Goal: Task Accomplishment & Management: Manage account settings

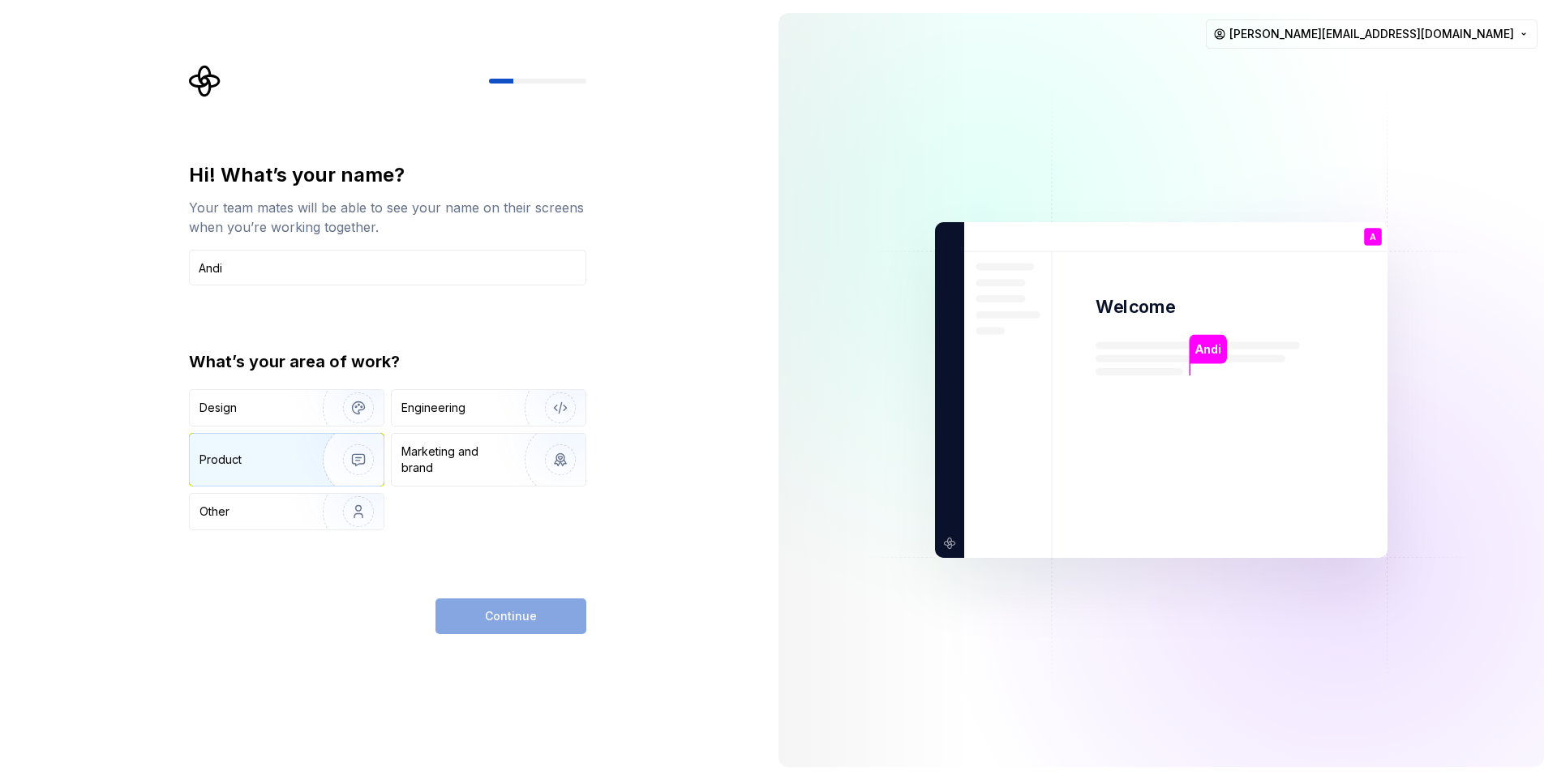
type input "Andi"
click at [312, 463] on img "button" at bounding box center [348, 460] width 104 height 109
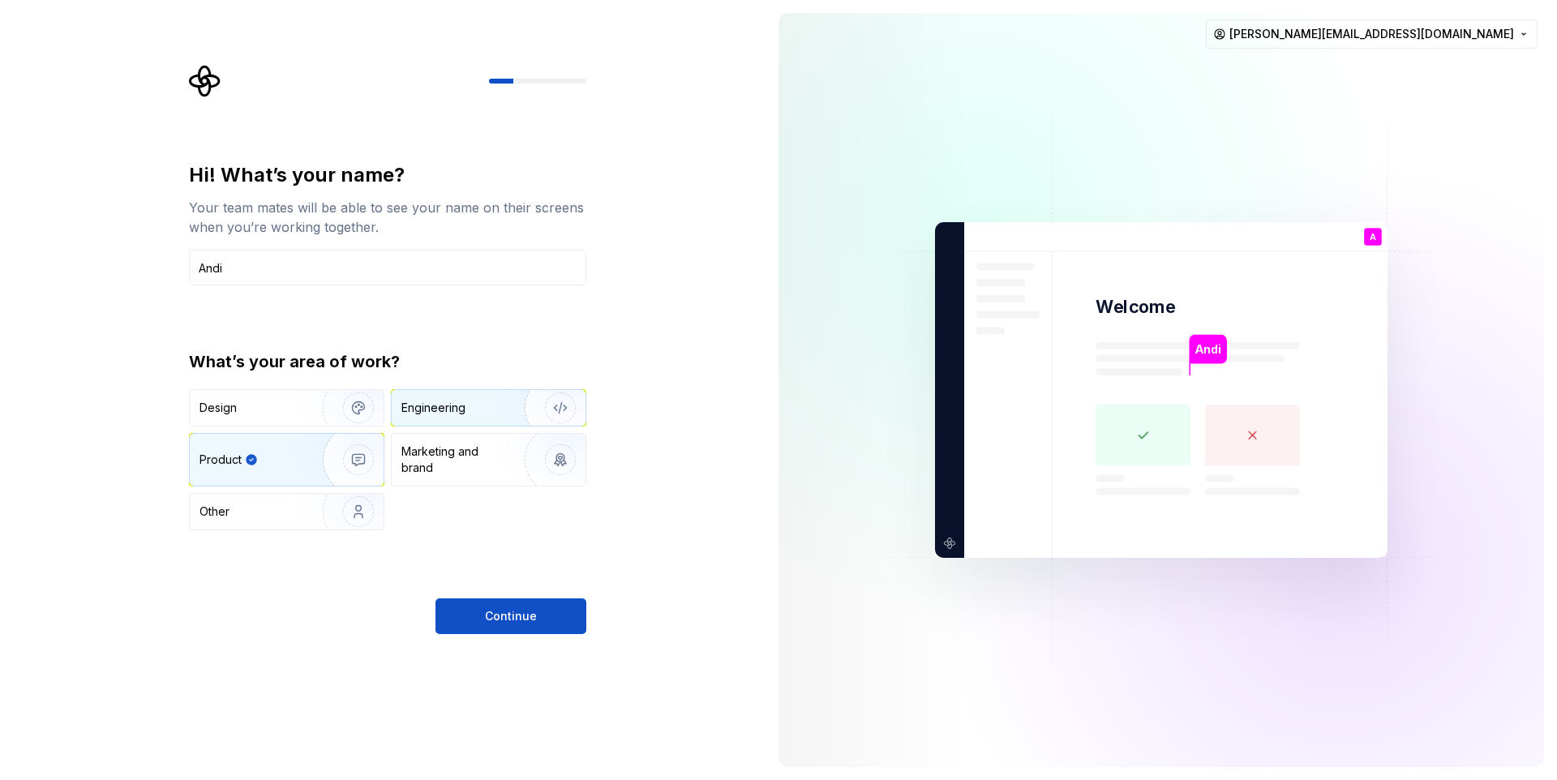
click at [495, 406] on div "Engineering" at bounding box center [466, 408] width 129 height 16
click at [278, 449] on div "Product" at bounding box center [287, 460] width 194 height 52
click at [568, 623] on button "Continue" at bounding box center [511, 617] width 151 height 36
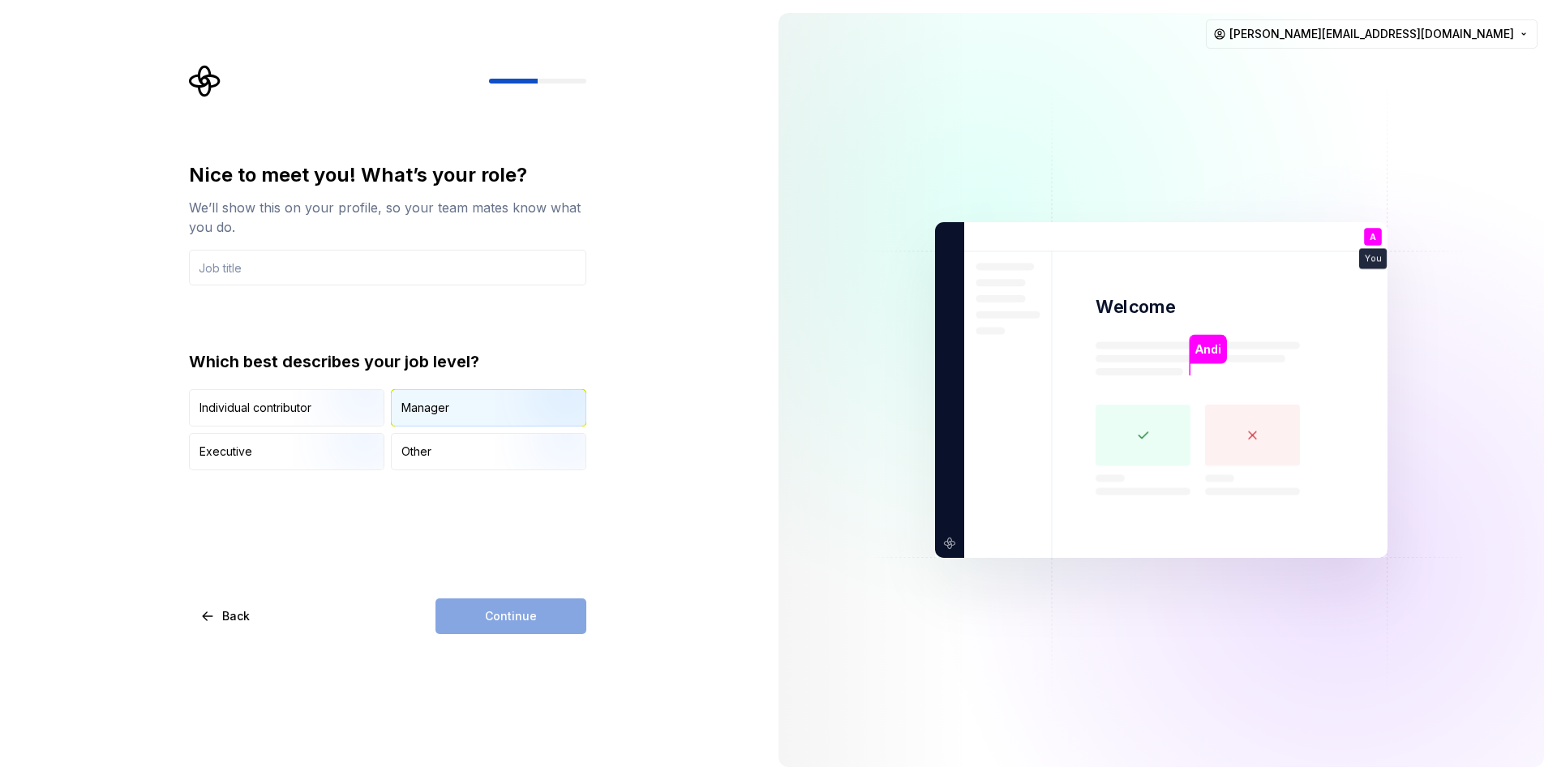
click at [453, 397] on div "Manager" at bounding box center [489, 408] width 194 height 36
click at [337, 444] on img "button" at bounding box center [345, 472] width 104 height 109
click at [439, 432] on div "Individual contributor Manager Executive Other" at bounding box center [387, 429] width 397 height 81
click at [541, 614] on div "Continue" at bounding box center [511, 617] width 151 height 36
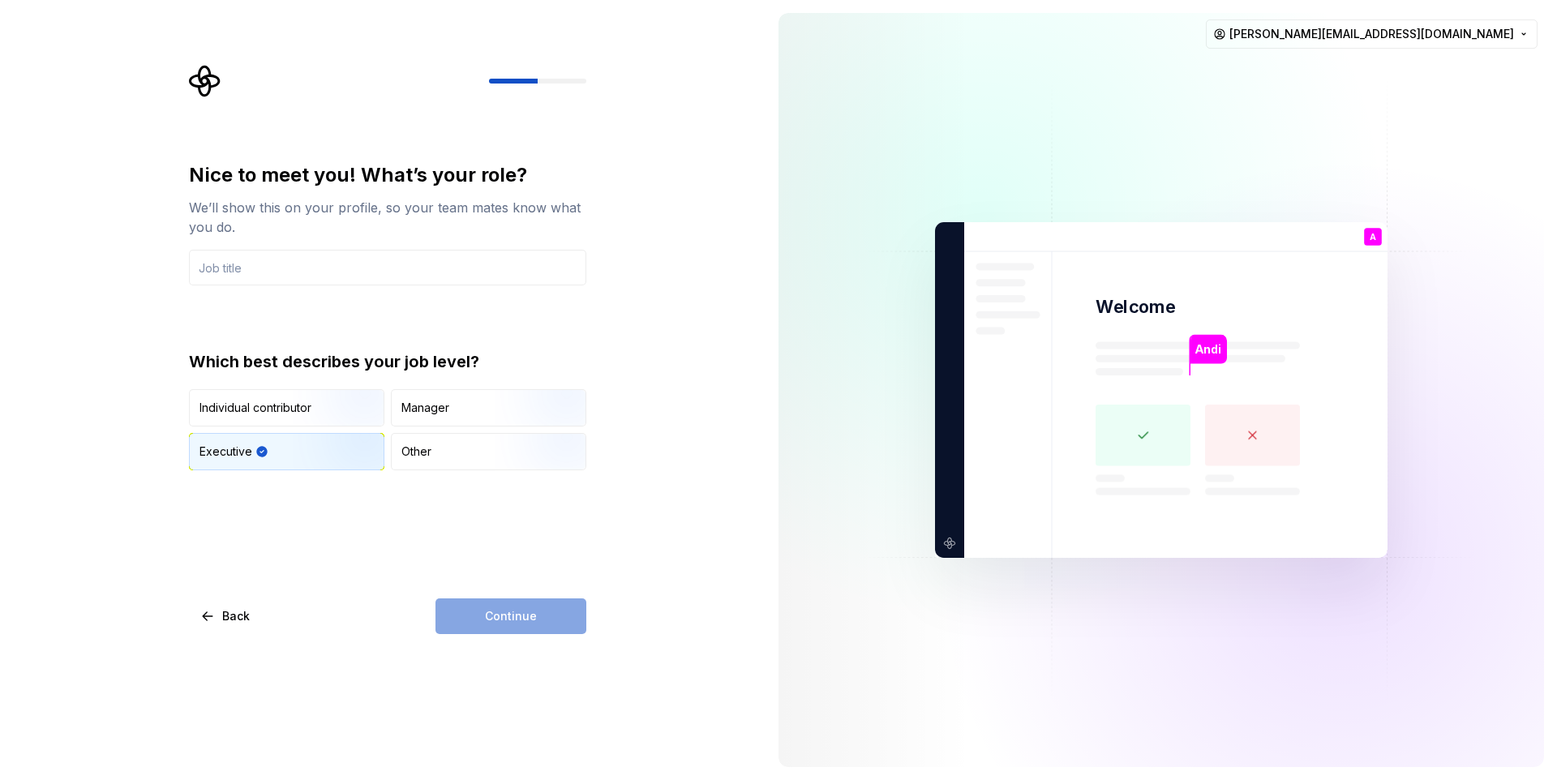
click at [541, 614] on div "Continue" at bounding box center [511, 617] width 151 height 36
click at [287, 270] on input "text" at bounding box center [387, 268] width 397 height 36
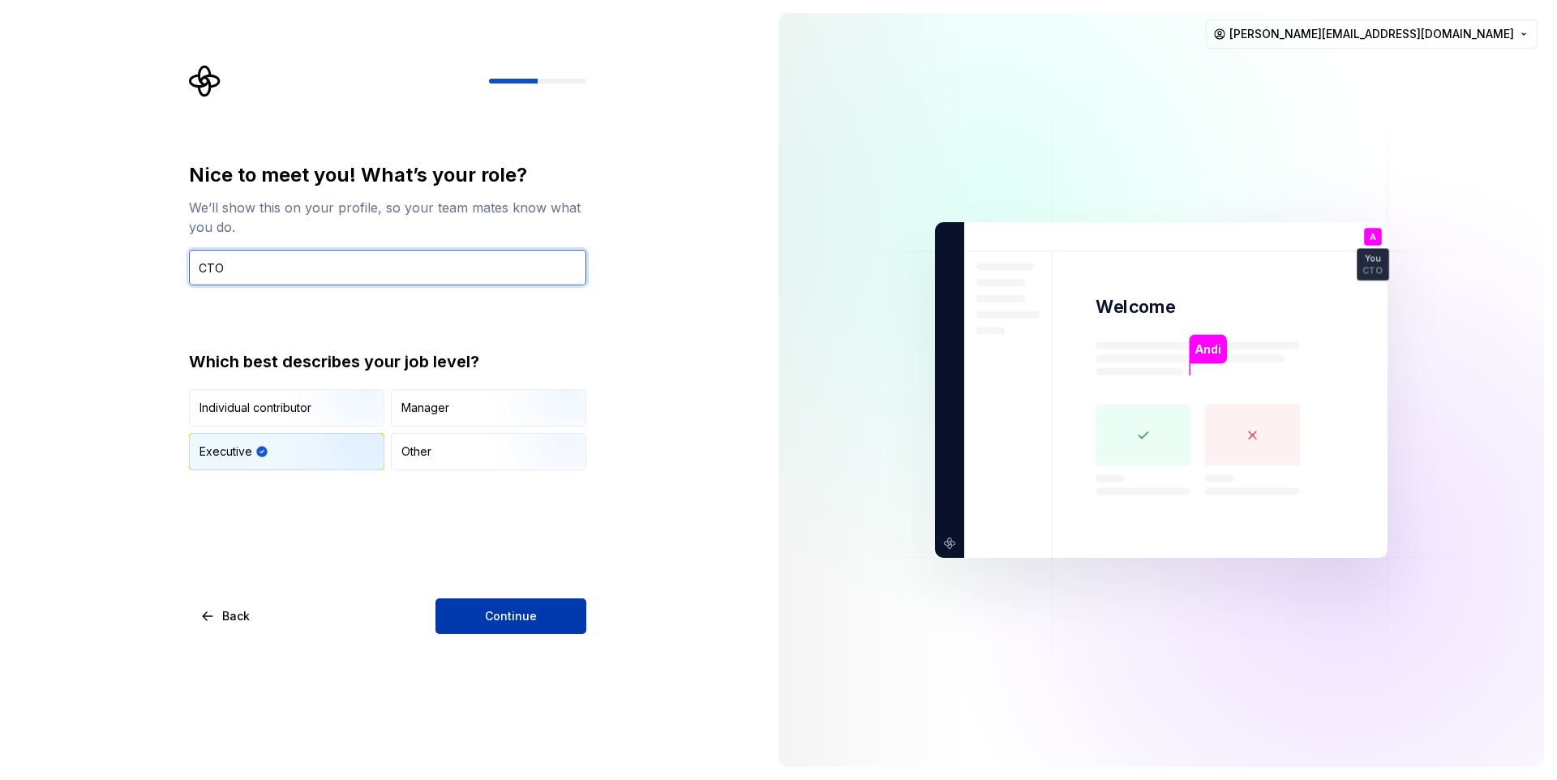
type input "CTO"
click at [469, 618] on button "Continue" at bounding box center [511, 617] width 151 height 36
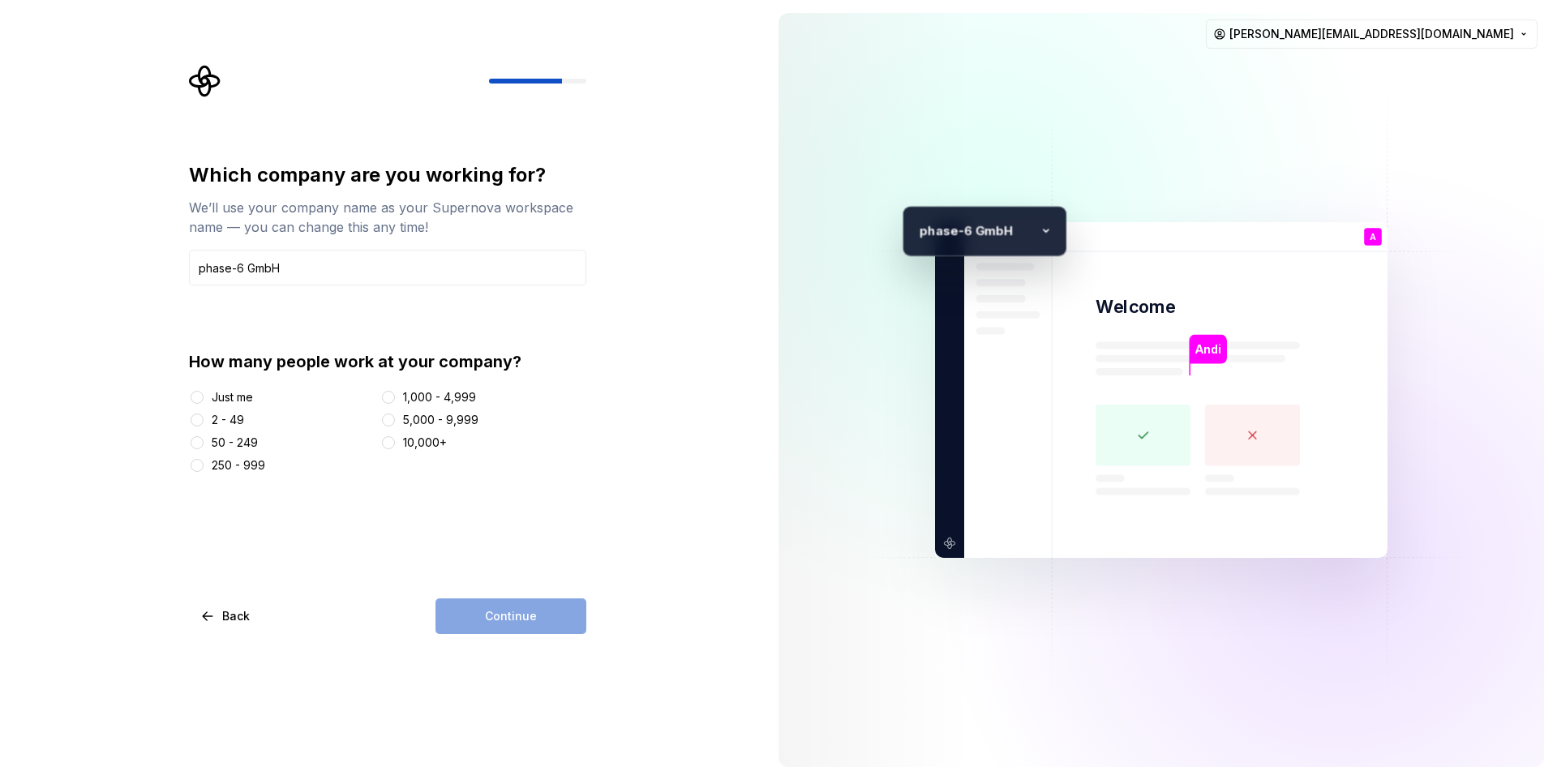
type input "phase-6 GmbH"
click at [470, 495] on div "Which company are you working for? We’ll use your company name as your Supernov…" at bounding box center [387, 398] width 397 height 472
click at [205, 419] on div "2 - 49" at bounding box center [281, 420] width 185 height 16
click at [196, 418] on button "2 - 49" at bounding box center [197, 420] width 13 height 13
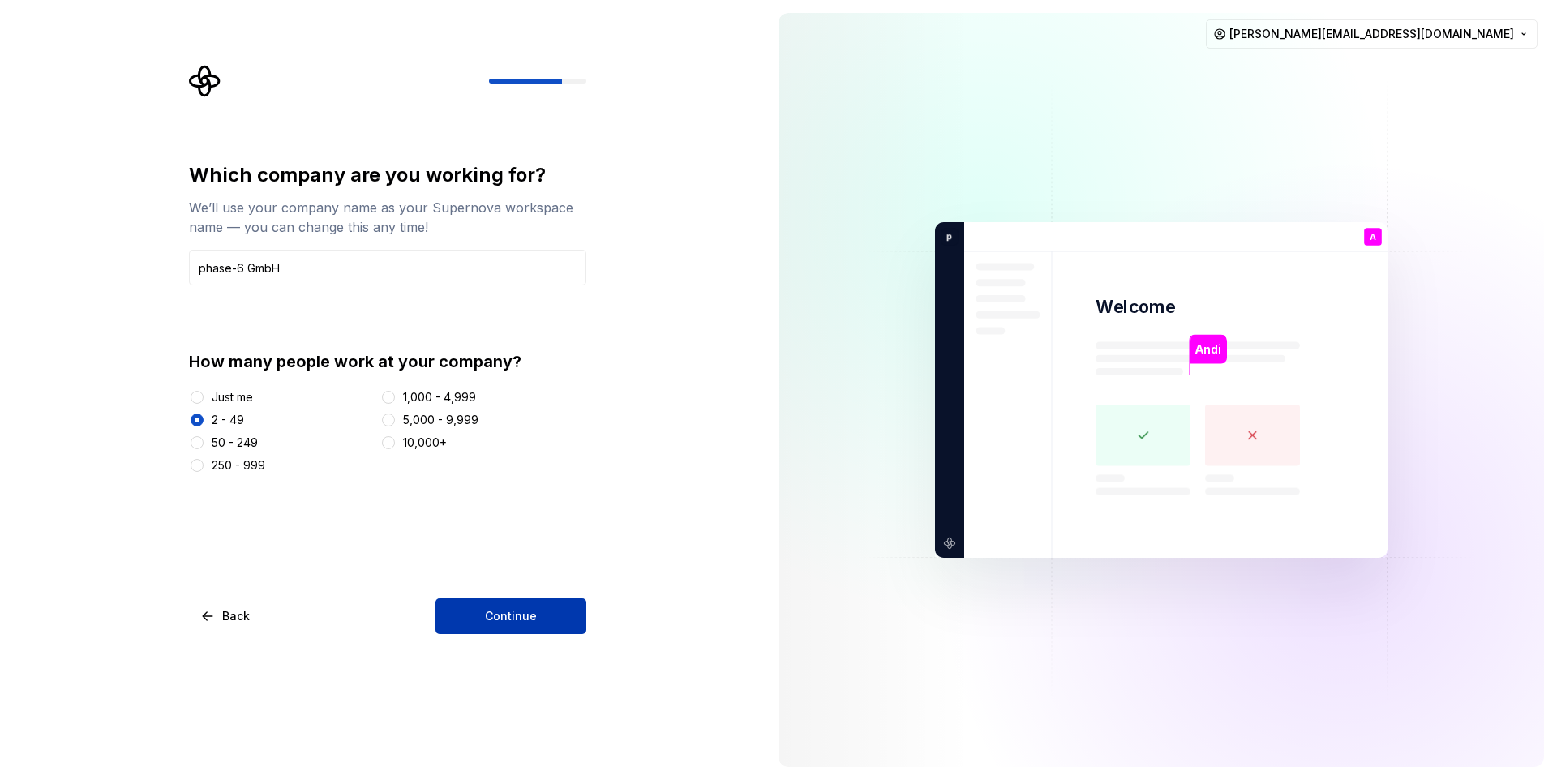
click at [524, 616] on span "Continue" at bounding box center [511, 616] width 52 height 16
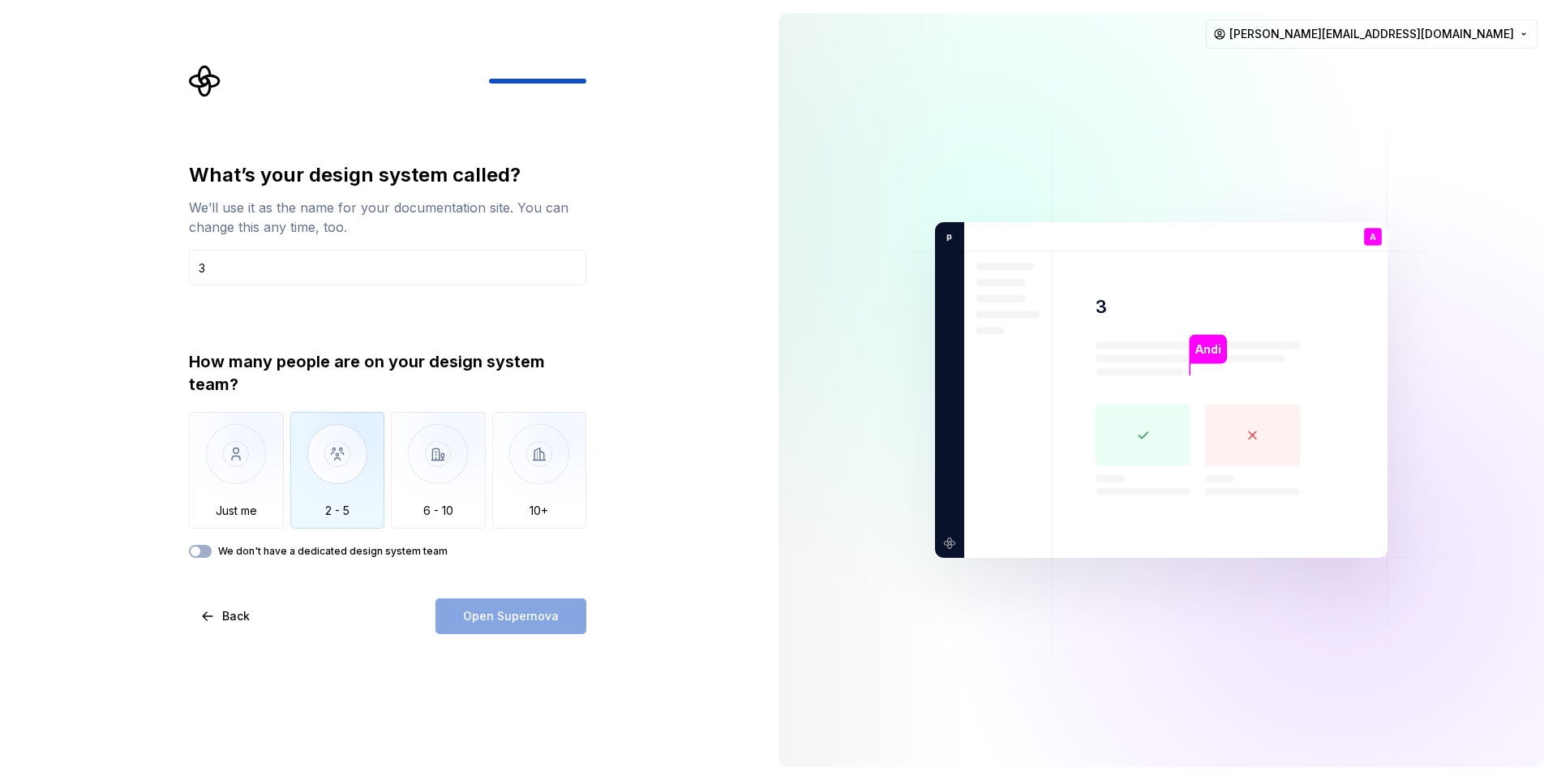
type input "3"
click at [316, 462] on img "button" at bounding box center [337, 466] width 95 height 109
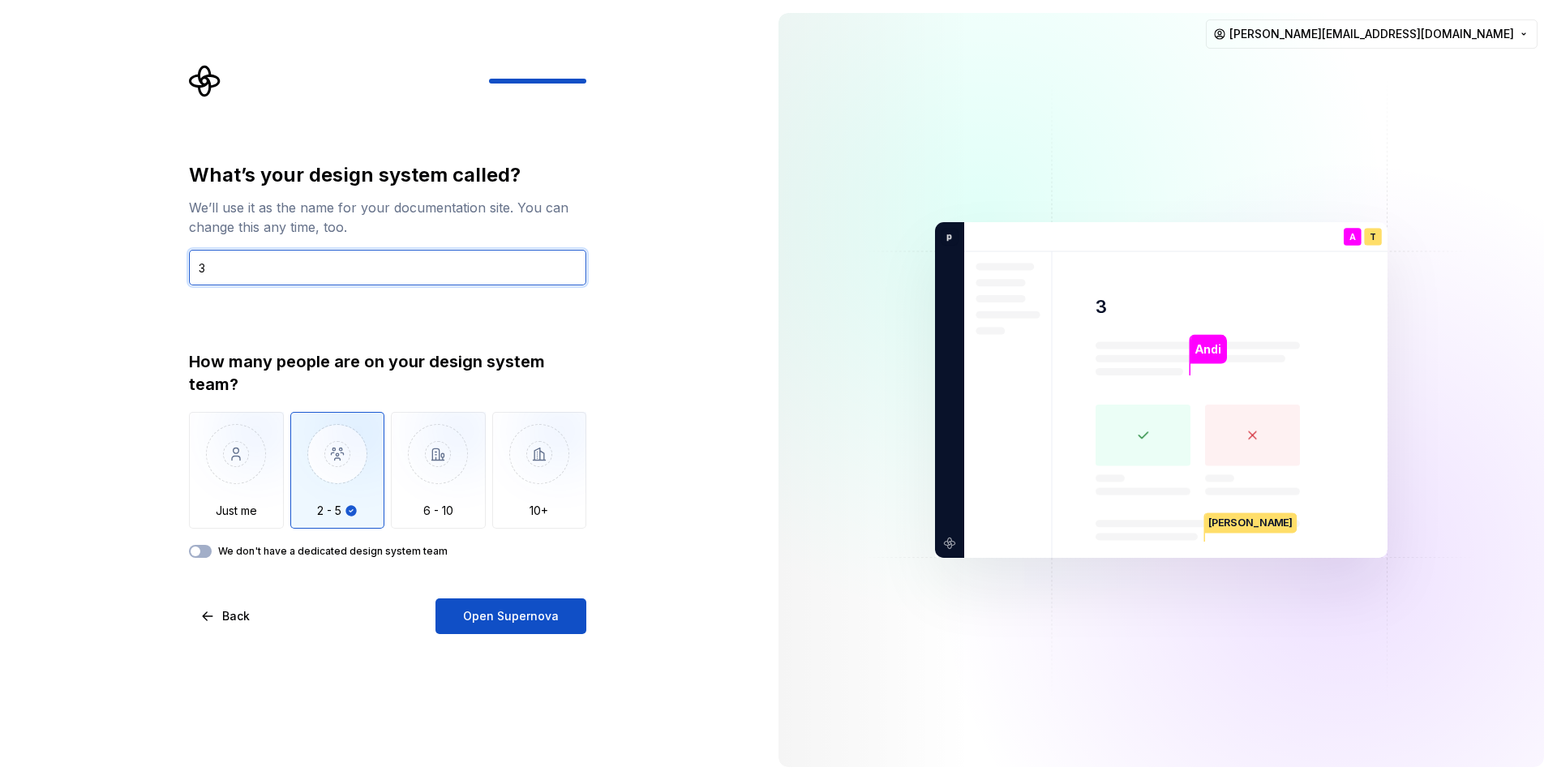
drag, startPoint x: 250, startPoint y: 276, endPoint x: 0, endPoint y: 243, distance: 251.9
click at [0, 243] on div "What’s your design system called? We’ll use it as the name for your documentati…" at bounding box center [383, 390] width 766 height 780
click at [1530, 34] on html "What’s your design system called? We’ll use it as the name for your documentati…" at bounding box center [778, 390] width 1557 height 780
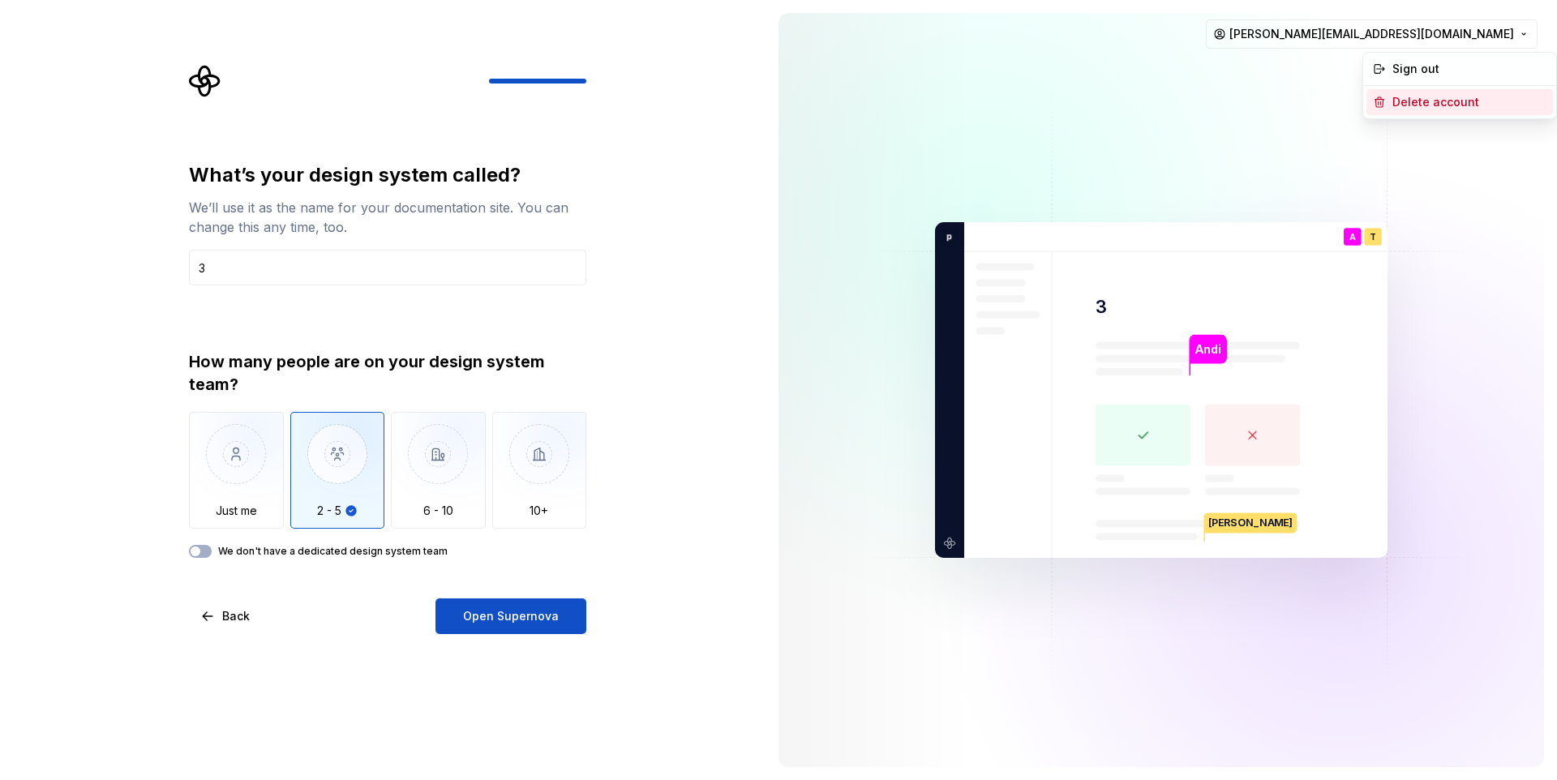
click at [1420, 97] on div "Delete account" at bounding box center [1470, 102] width 154 height 16
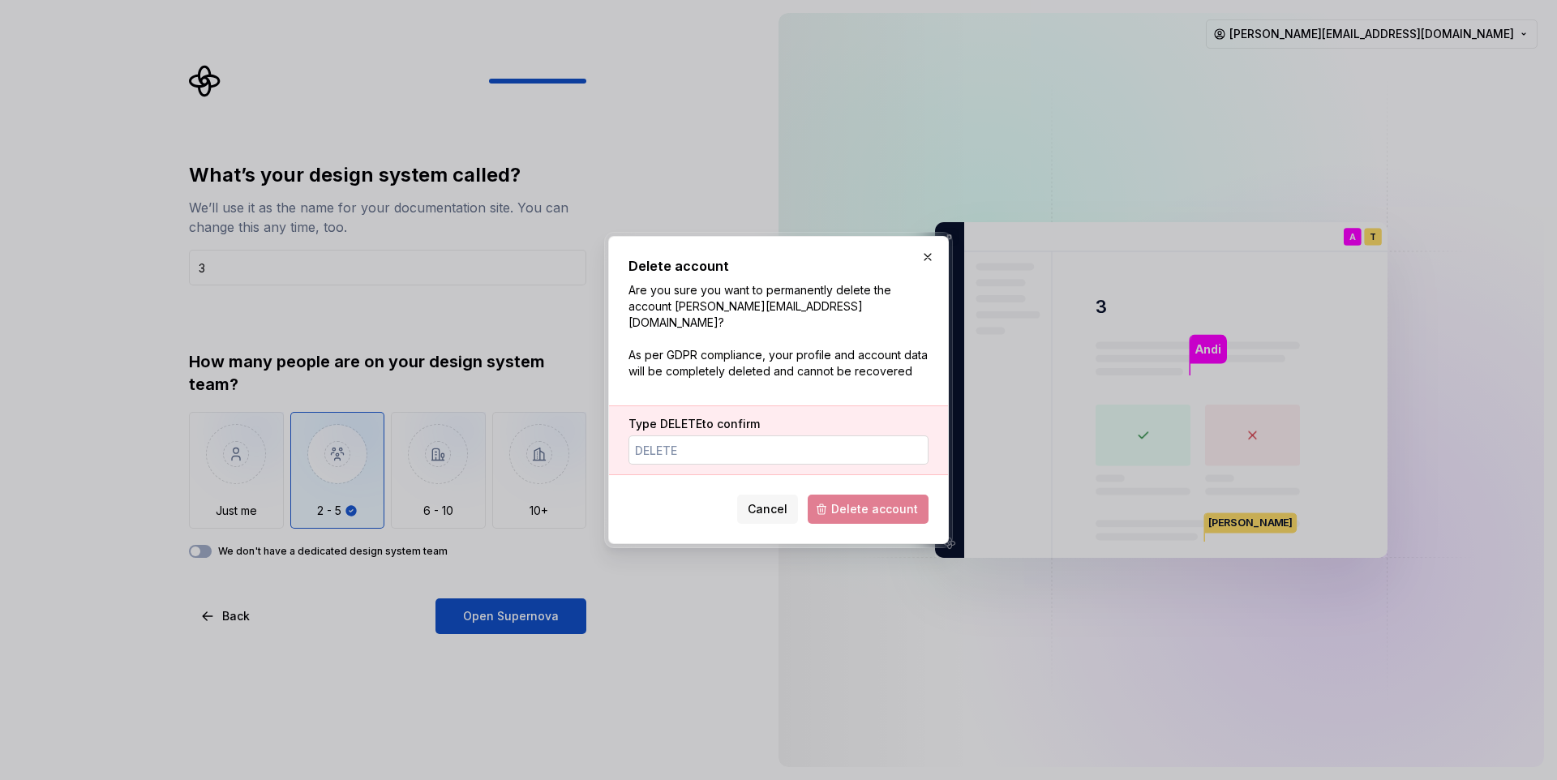
click at [699, 436] on input "Type DELETE to confirm" at bounding box center [779, 450] width 300 height 29
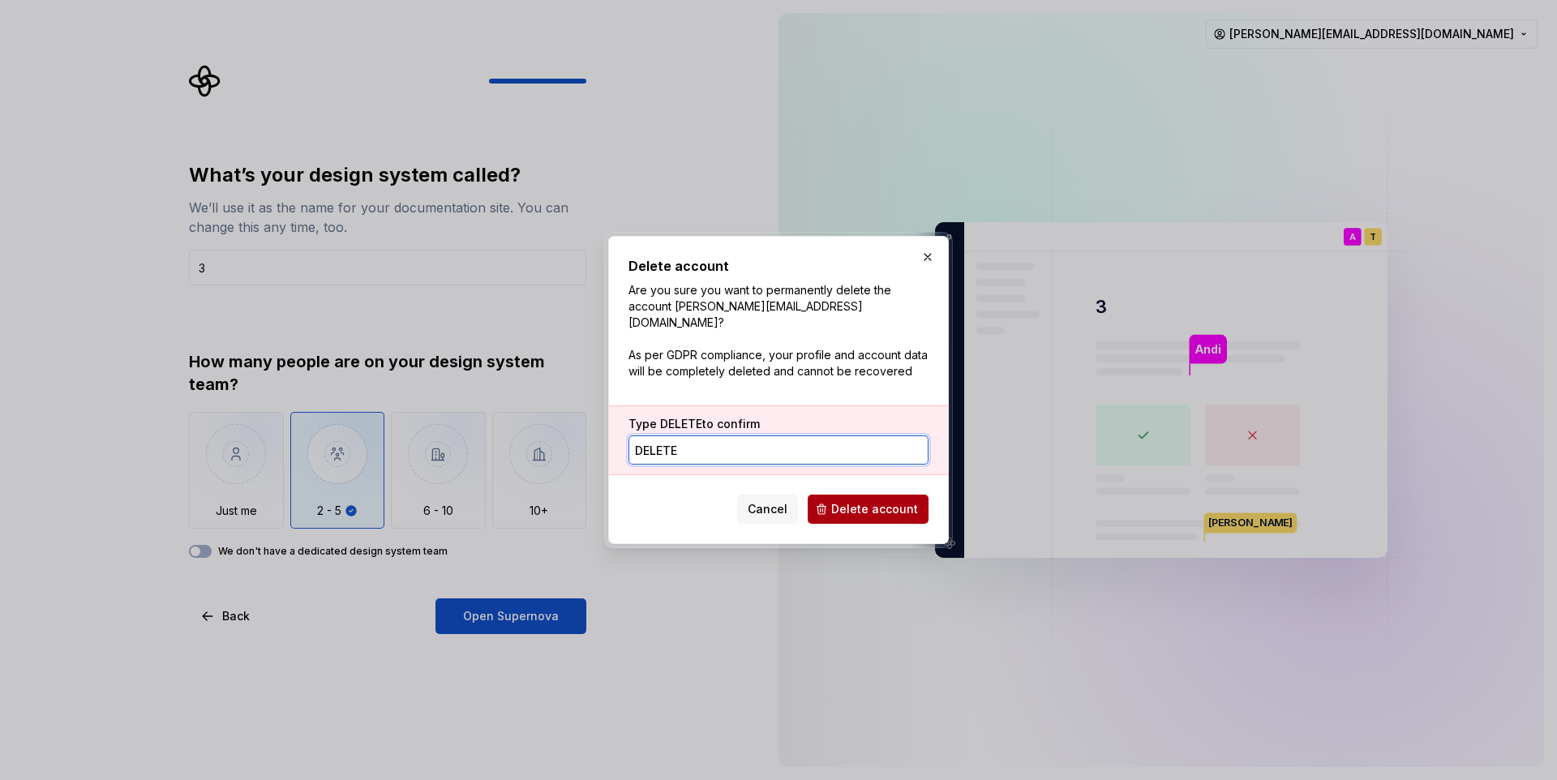
type input "DELETE"
click at [840, 505] on span "Delete account" at bounding box center [874, 509] width 87 height 16
click at [765, 441] on input "DELETE" at bounding box center [779, 450] width 300 height 29
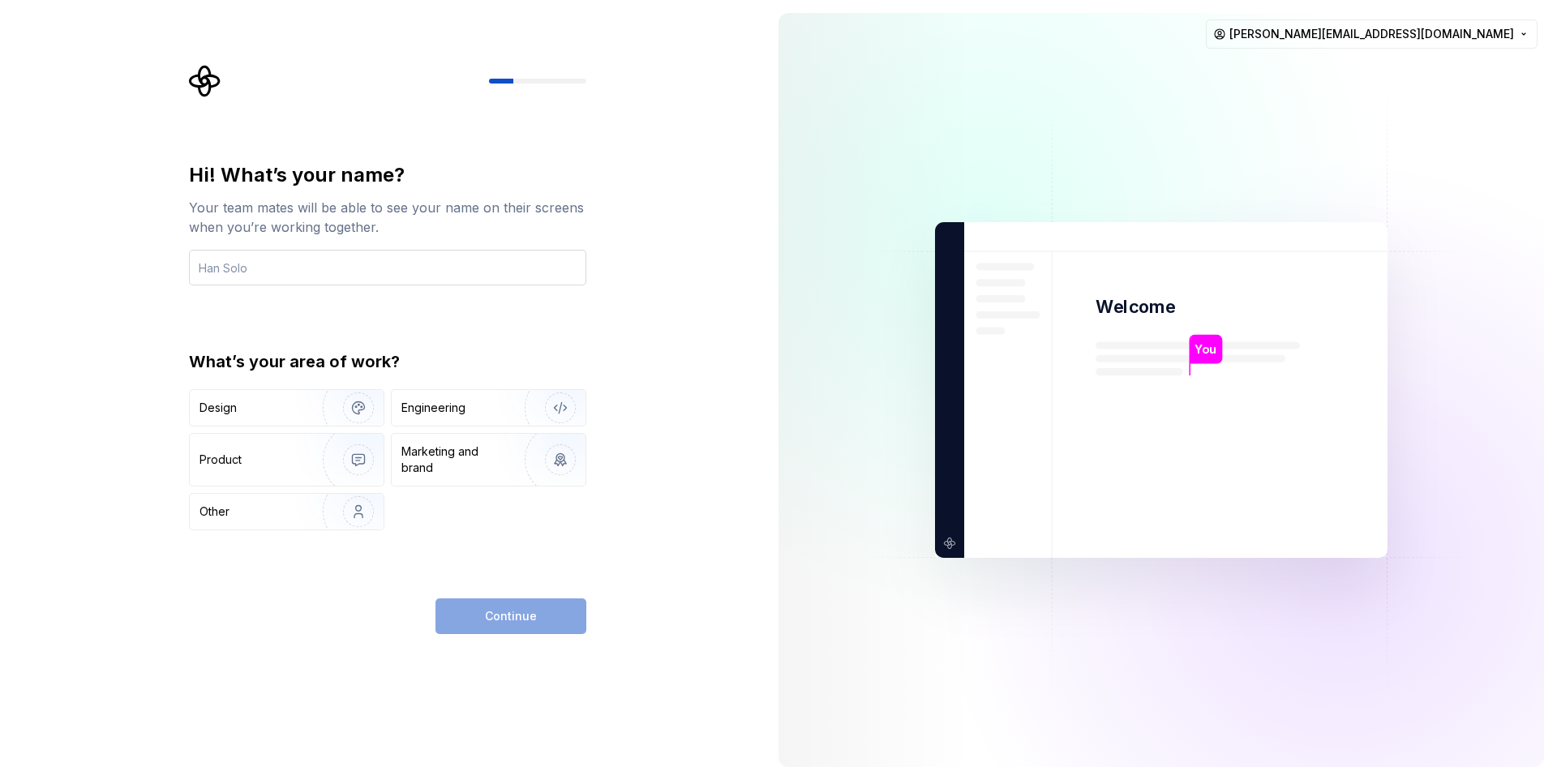
click at [291, 272] on input "text" at bounding box center [387, 268] width 397 height 36
type input "Andi"
click at [281, 466] on div "Product" at bounding box center [253, 460] width 107 height 16
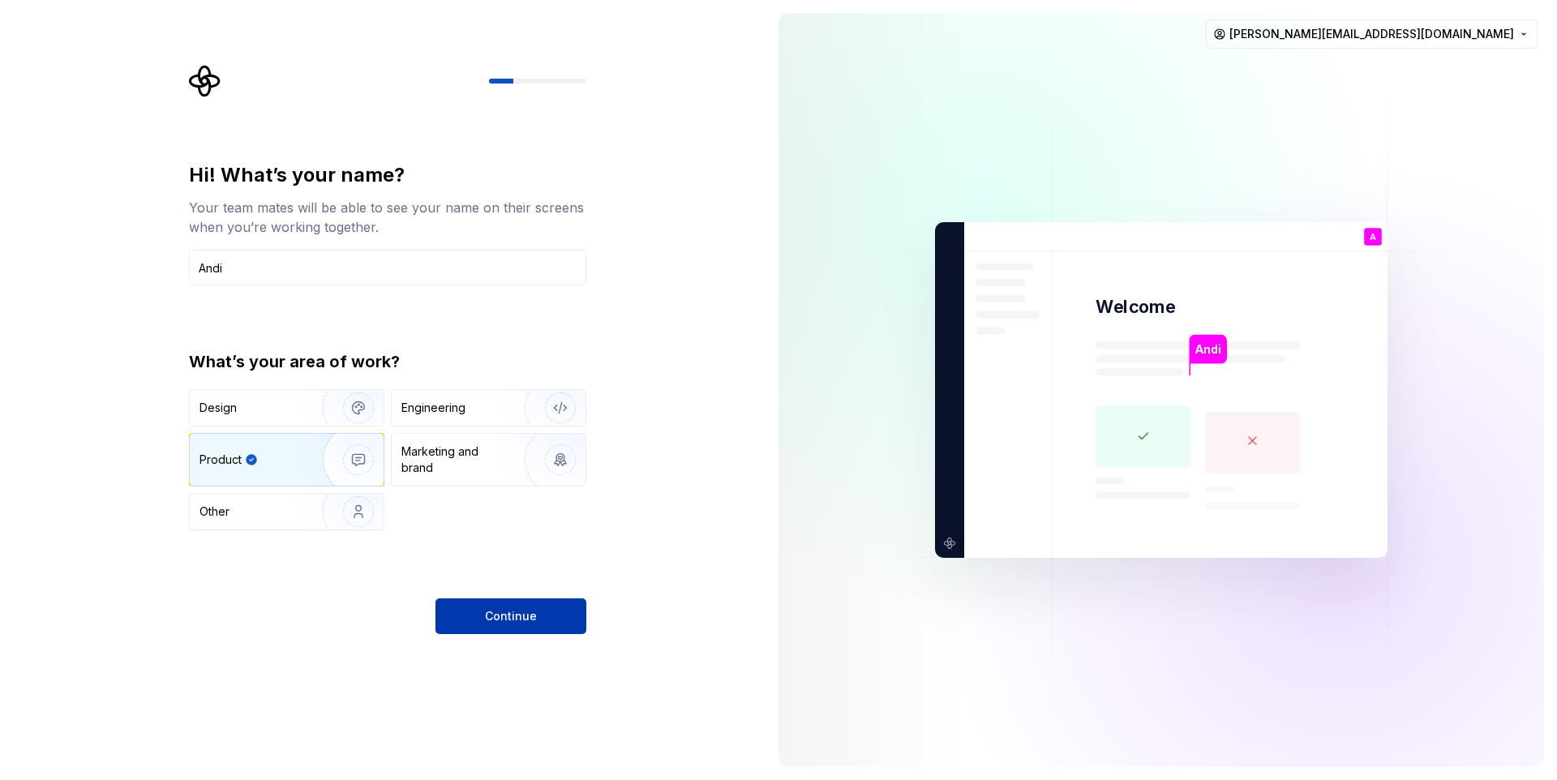
click at [516, 612] on span "Continue" at bounding box center [511, 616] width 52 height 16
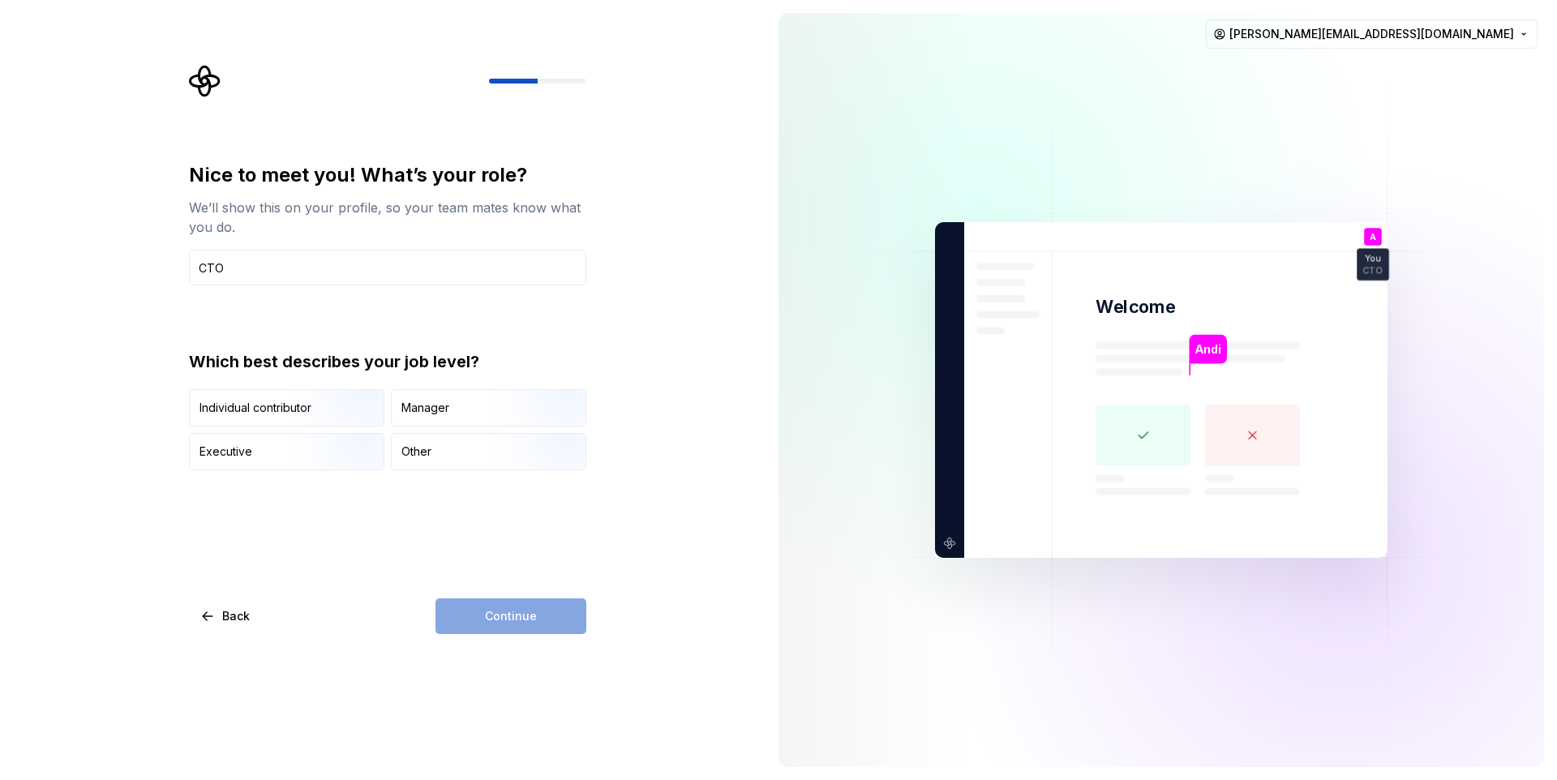
type input "CTO"
click at [379, 498] on div "Nice to meet you! What’s your role? We’ll show this on your profile, so your te…" at bounding box center [387, 398] width 397 height 472
click at [307, 458] on img "button" at bounding box center [345, 472] width 104 height 109
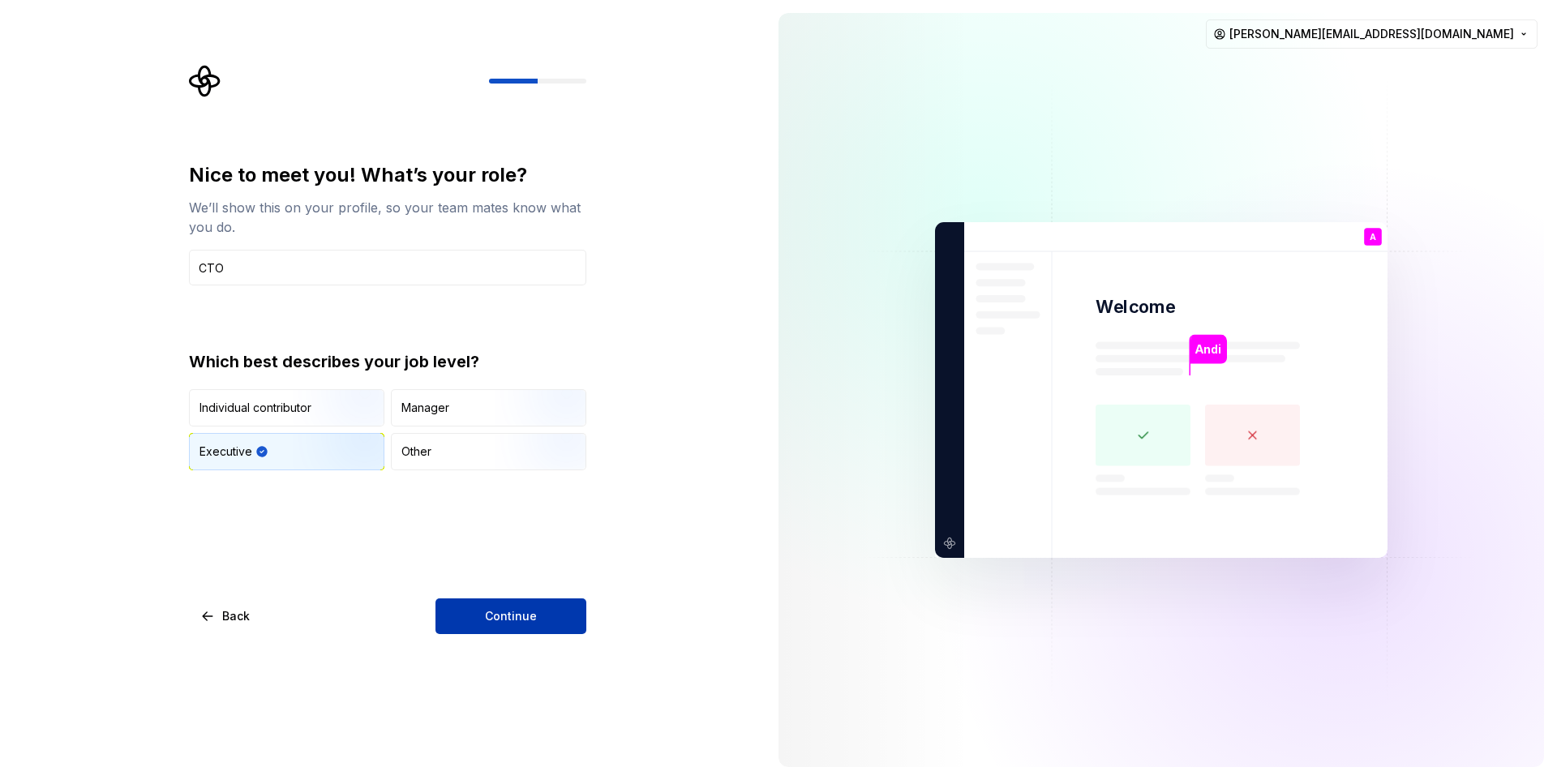
click at [516, 626] on button "Continue" at bounding box center [511, 617] width 151 height 36
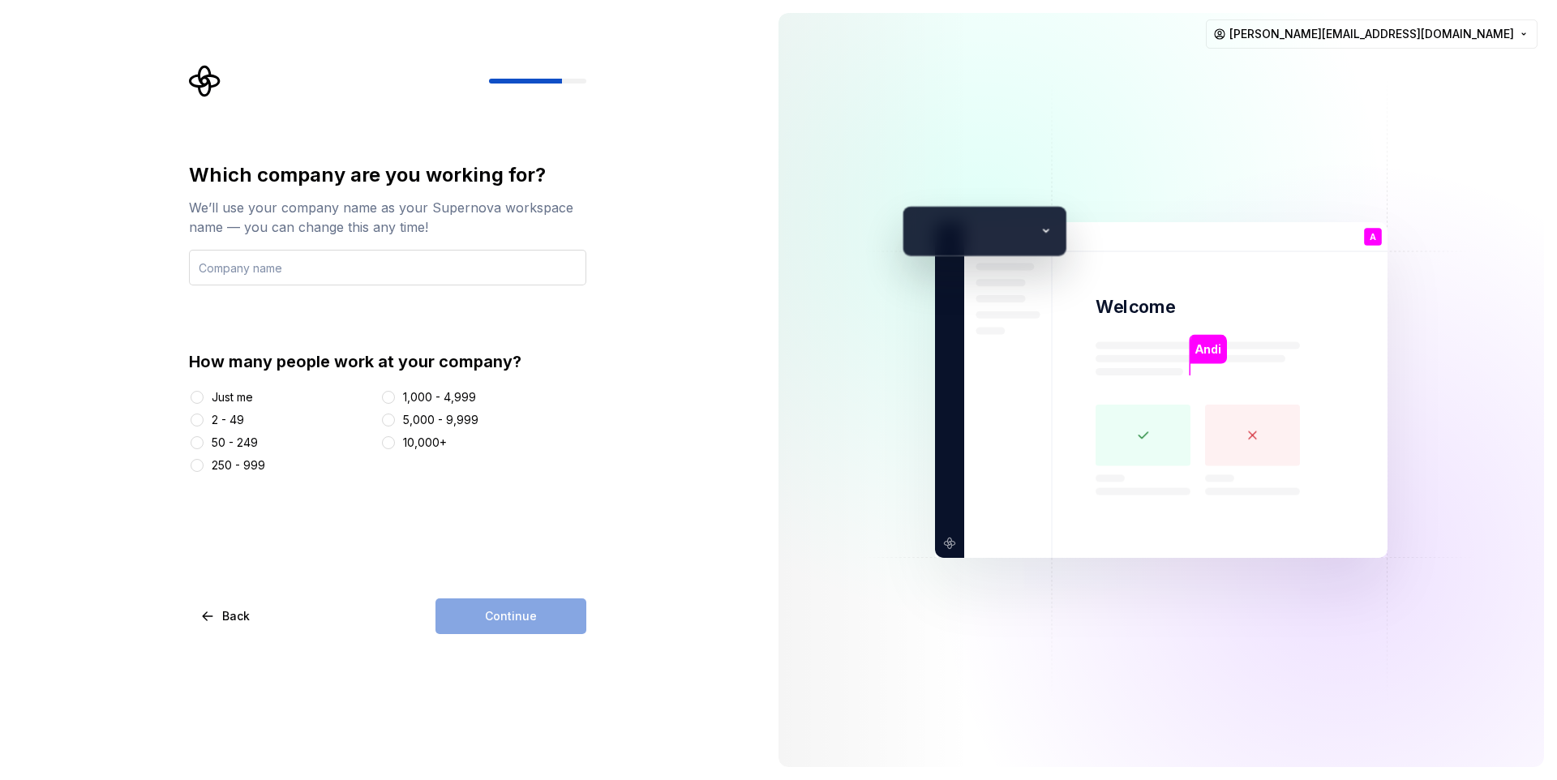
click at [325, 269] on input "text" at bounding box center [387, 268] width 397 height 36
type input "p"
type input "phase-6 GmbH"
click at [221, 416] on div "2 - 49" at bounding box center [228, 420] width 32 height 16
click at [204, 416] on button "2 - 49" at bounding box center [197, 420] width 13 height 13
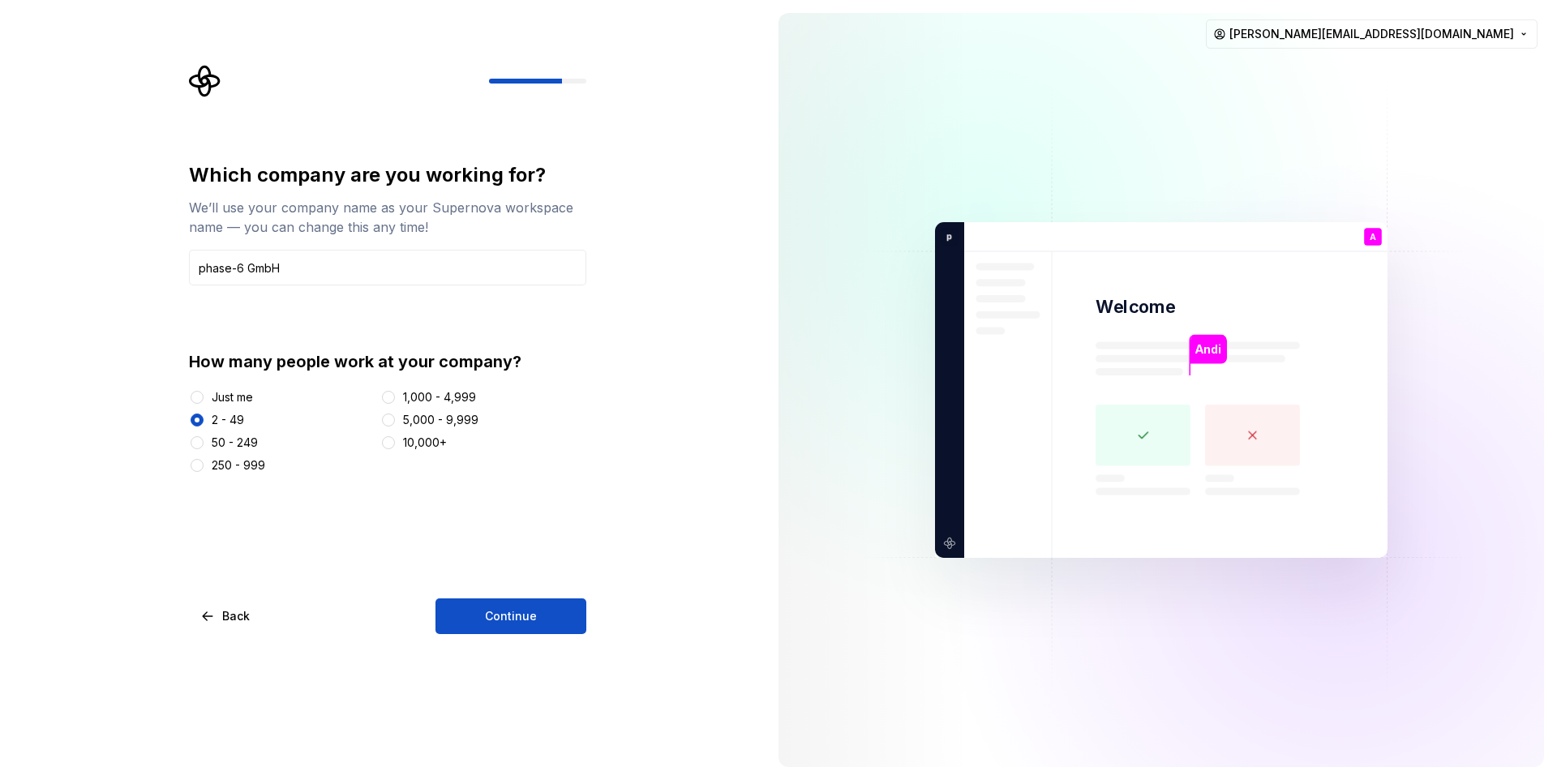
click at [494, 591] on div "Which company are you working for? We’ll use your company name as your Supernov…" at bounding box center [387, 398] width 397 height 472
click at [489, 627] on button "Continue" at bounding box center [511, 617] width 151 height 36
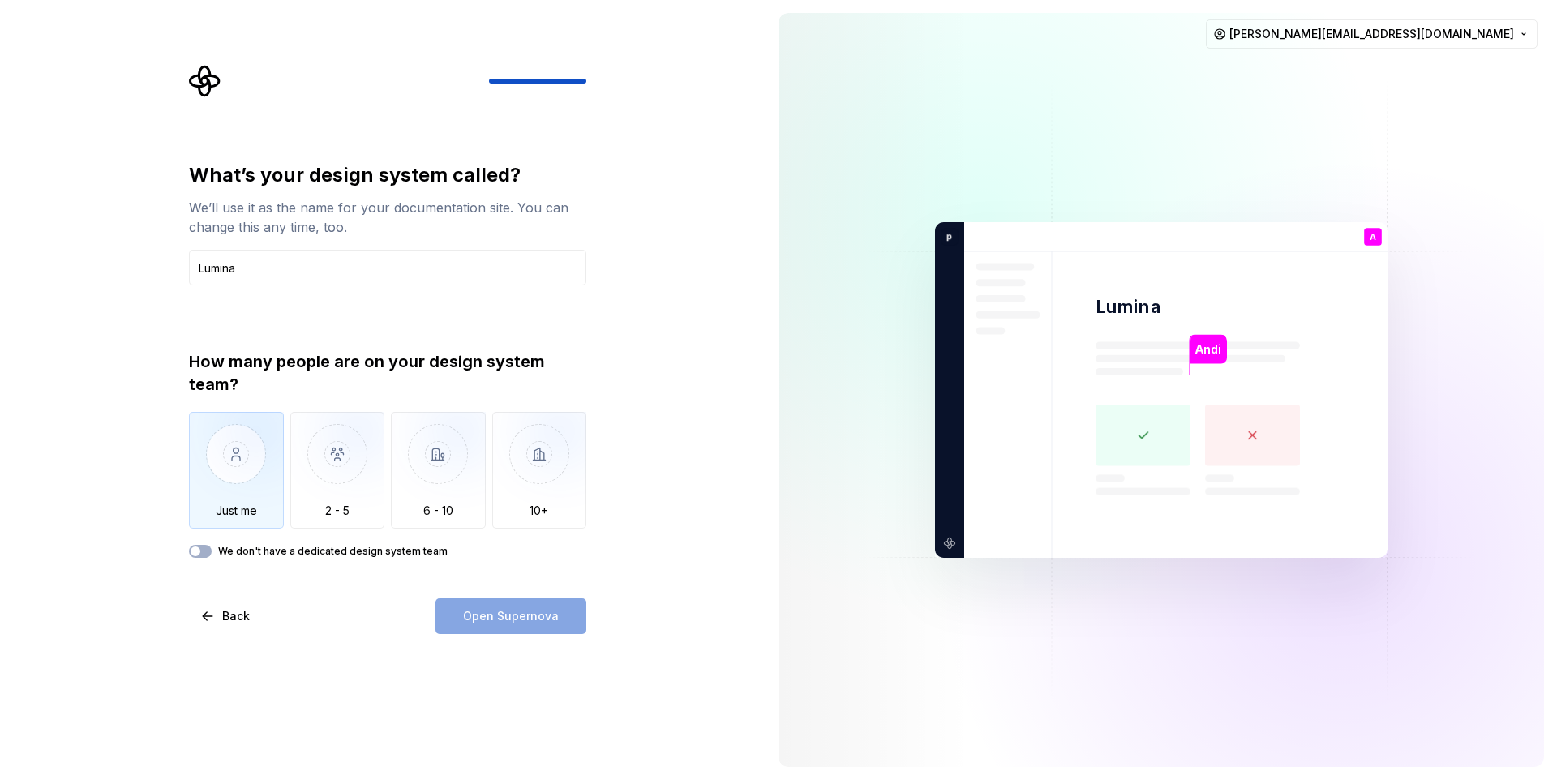
type input "Lumina"
click at [248, 493] on img "button" at bounding box center [236, 466] width 95 height 109
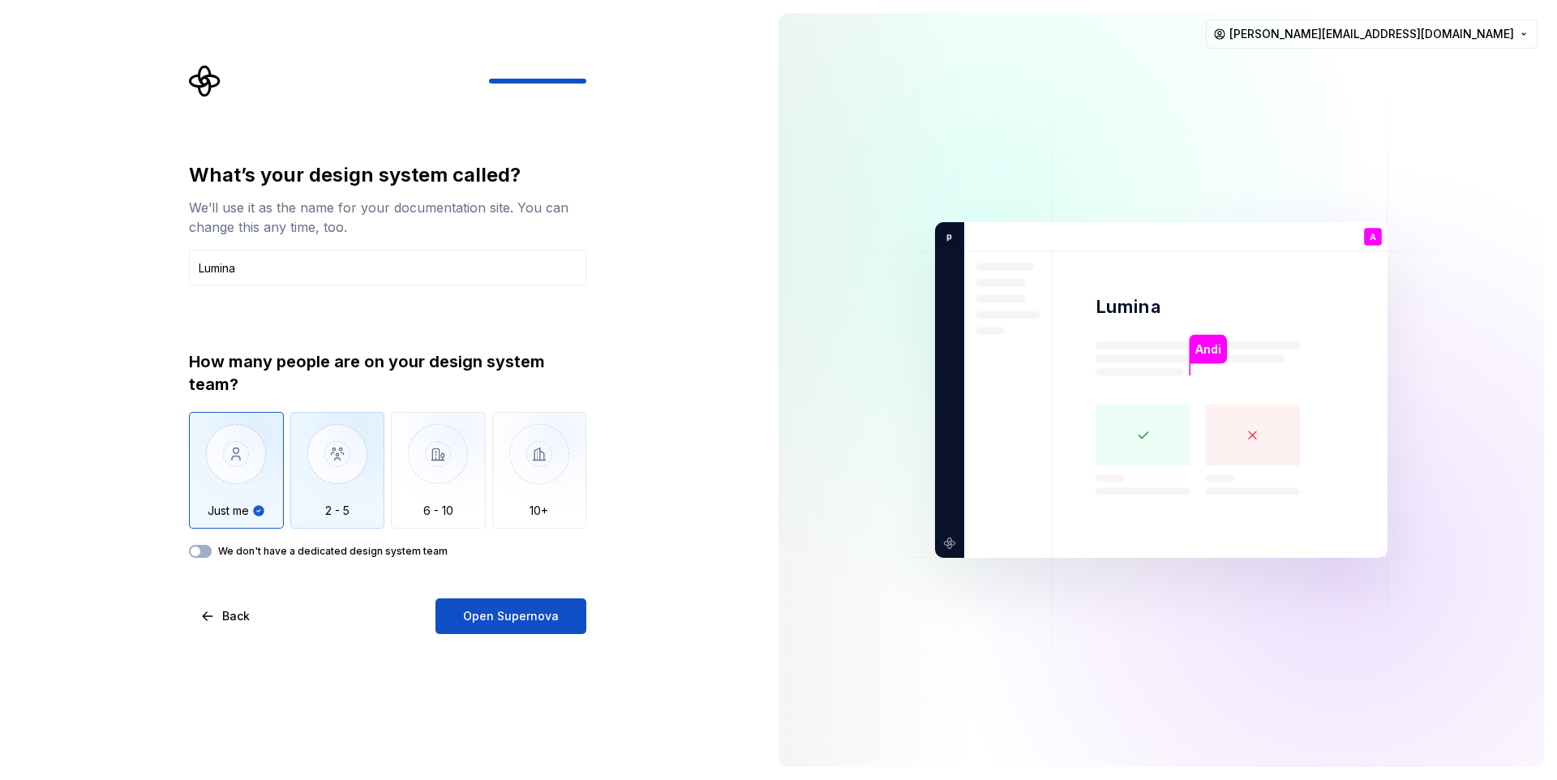
click at [313, 474] on img "button" at bounding box center [337, 466] width 95 height 109
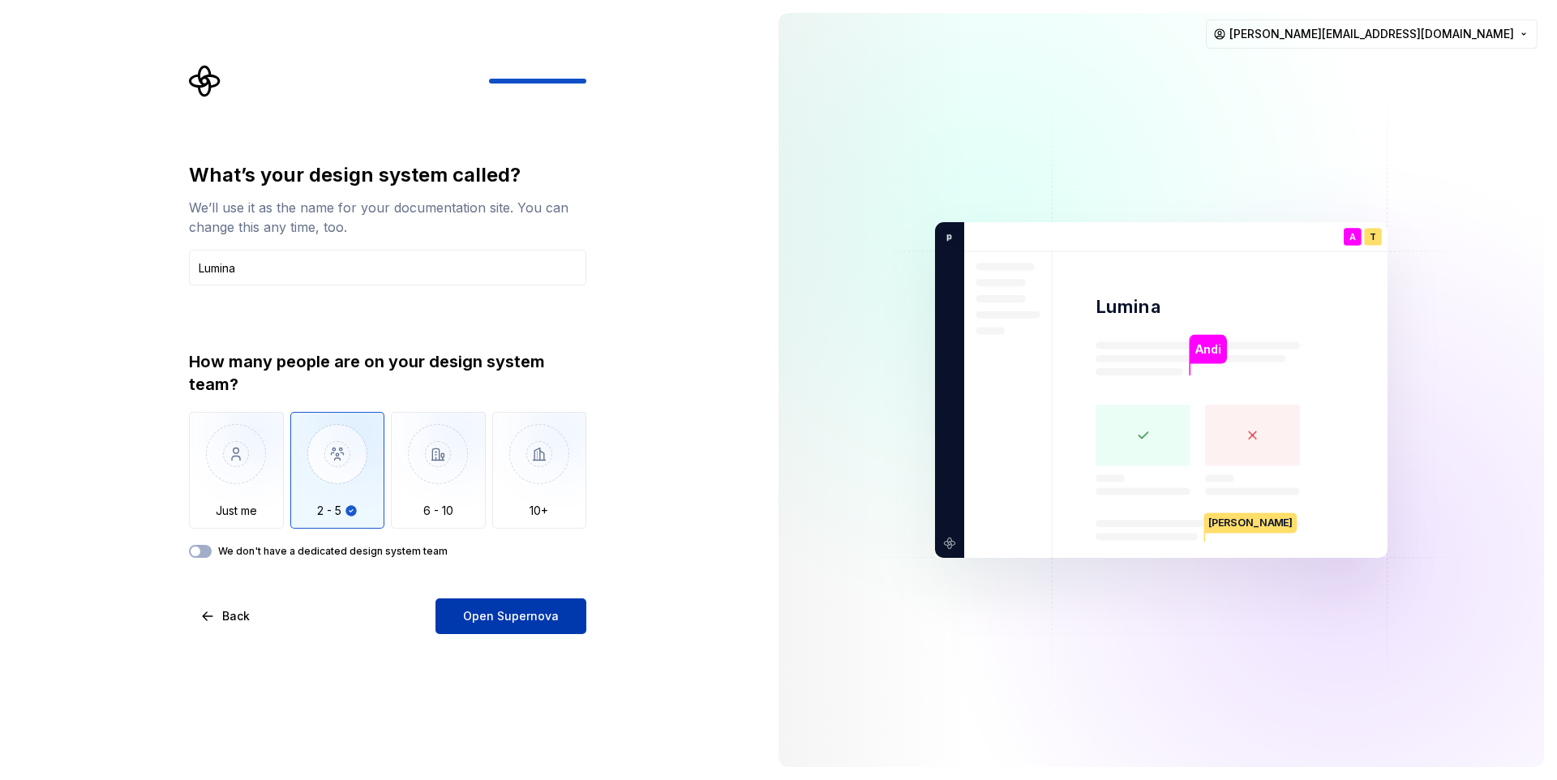
click at [531, 611] on span "Open Supernova" at bounding box center [511, 616] width 96 height 16
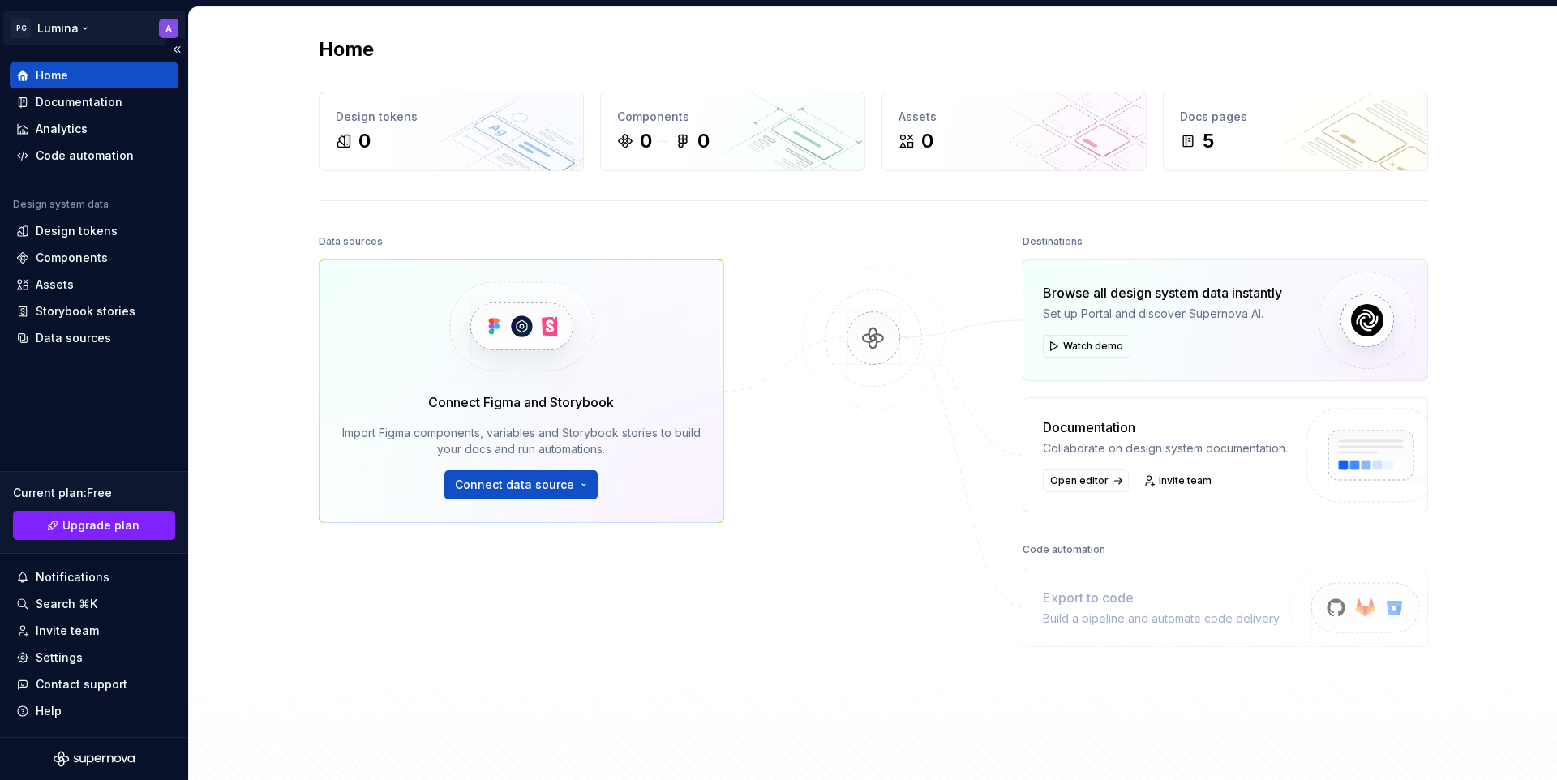
click at [81, 27] on html "PG Lumina A Home Documentation Analytics Code automation Design system data Des…" at bounding box center [778, 390] width 1557 height 780
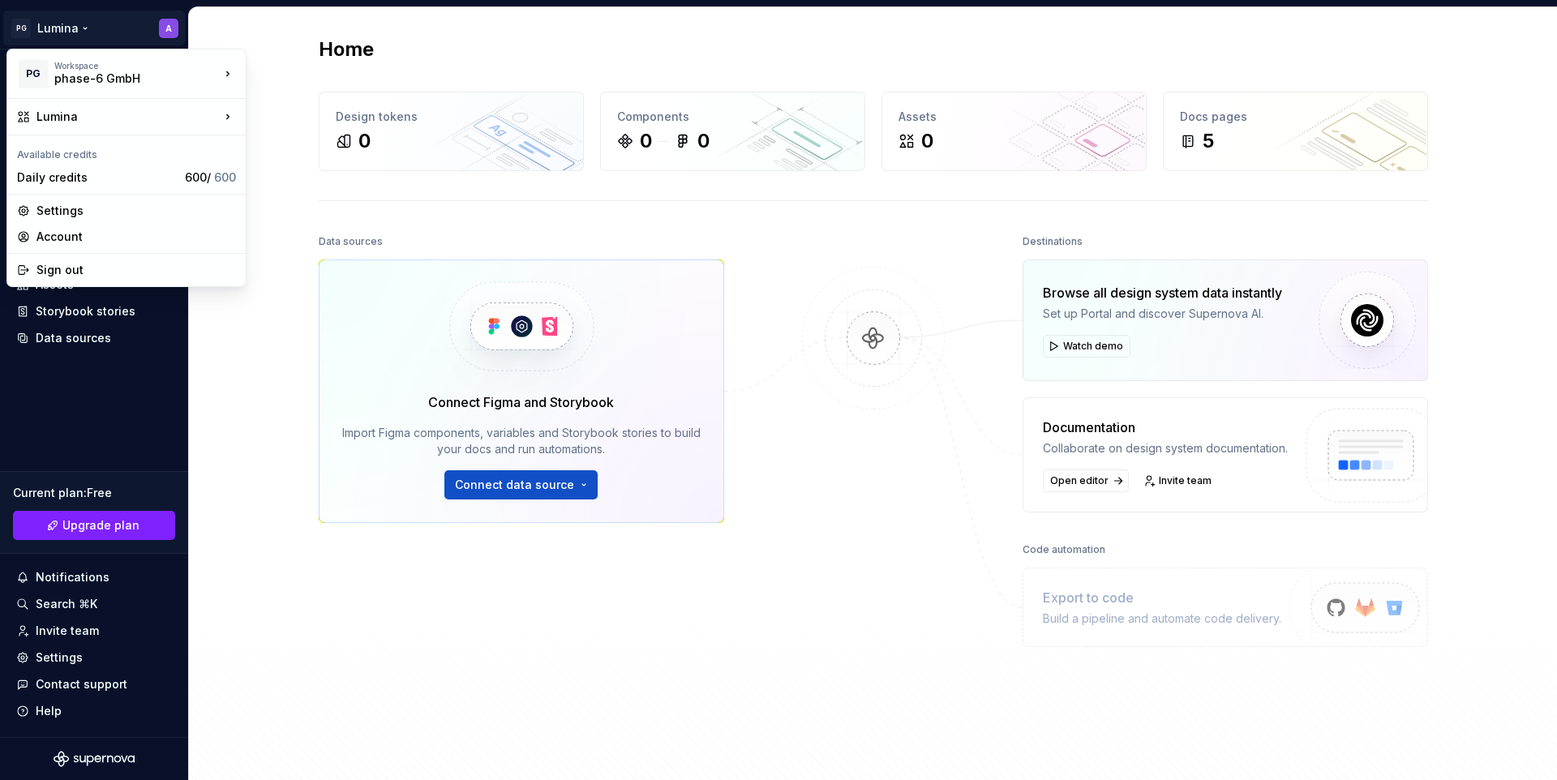
click at [251, 647] on html "PG Lumina A Home Documentation Analytics Code automation Design system data Des…" at bounding box center [778, 390] width 1557 height 780
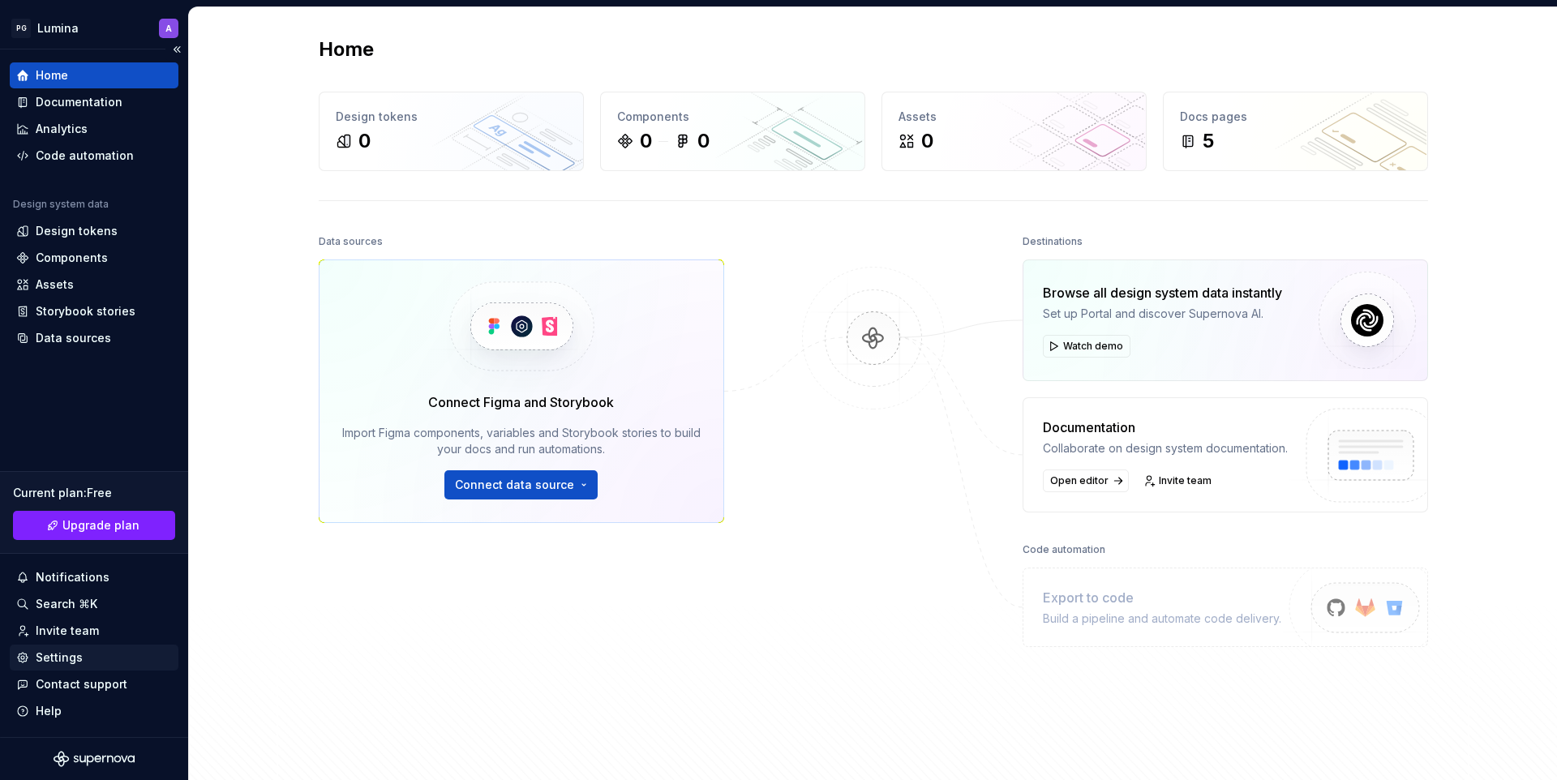
click at [60, 659] on div "Settings" at bounding box center [59, 658] width 47 height 16
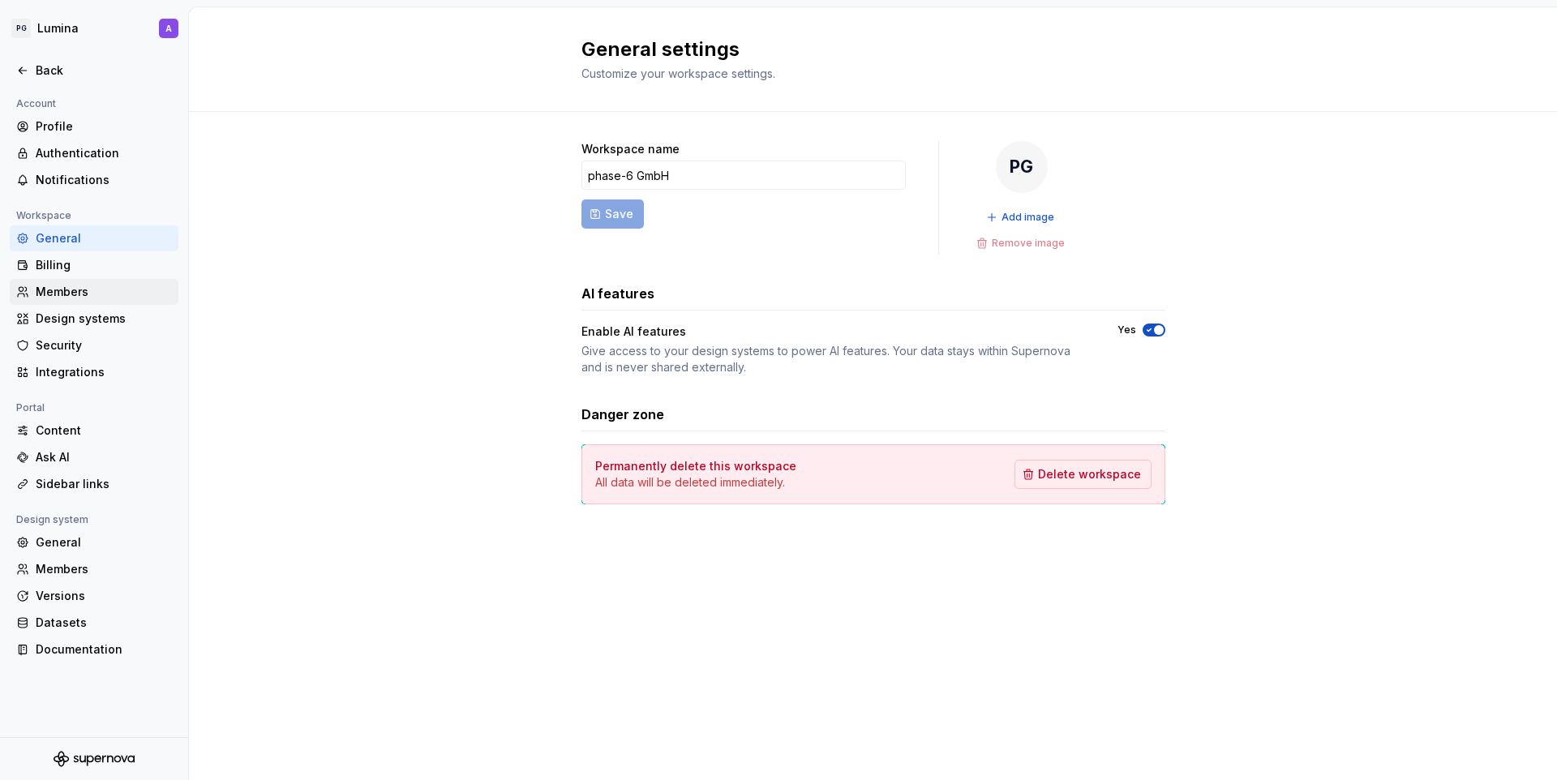
click at [59, 295] on div "Members" at bounding box center [104, 292] width 136 height 16
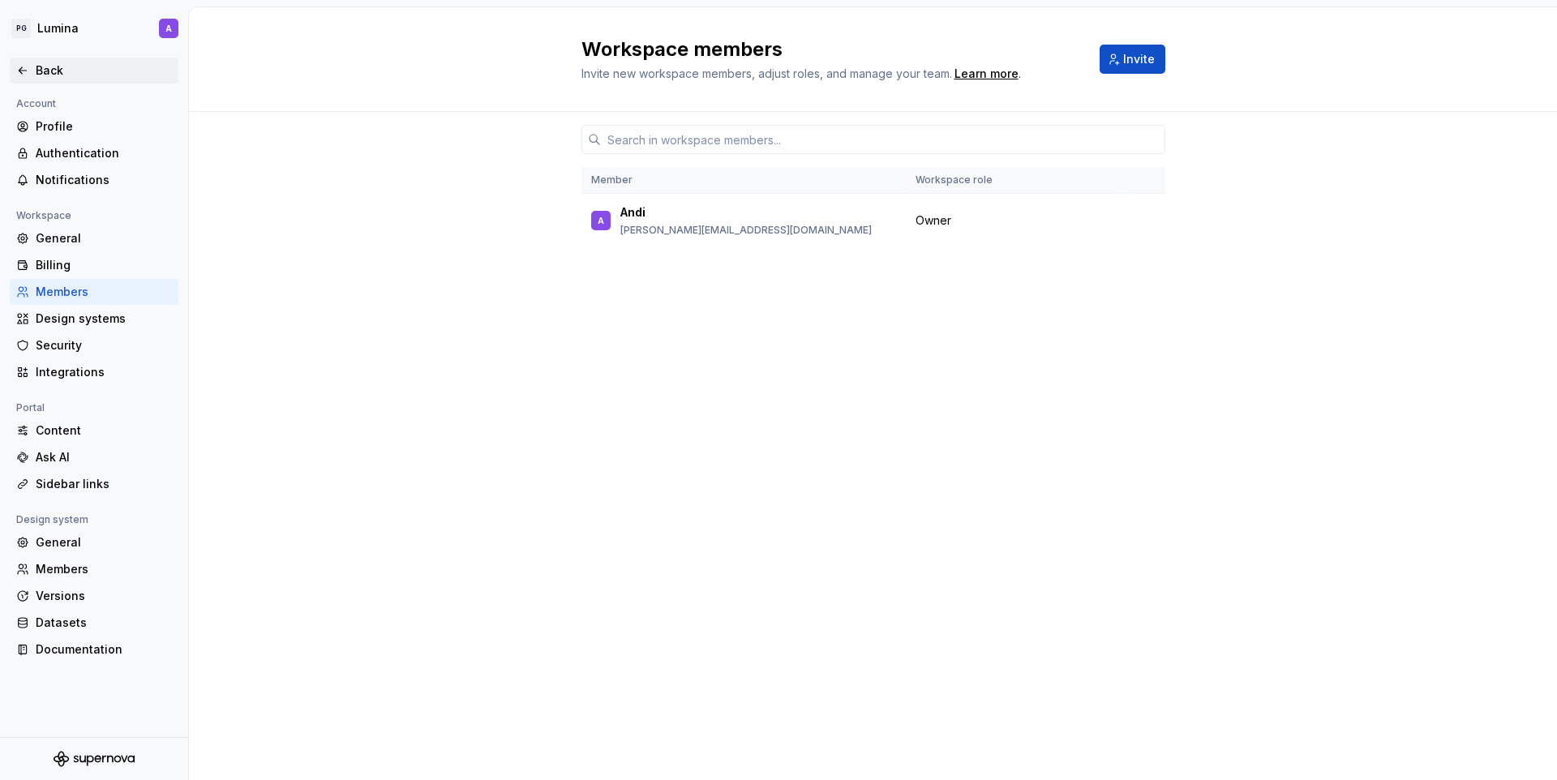
click at [51, 68] on div "Back" at bounding box center [104, 70] width 136 height 16
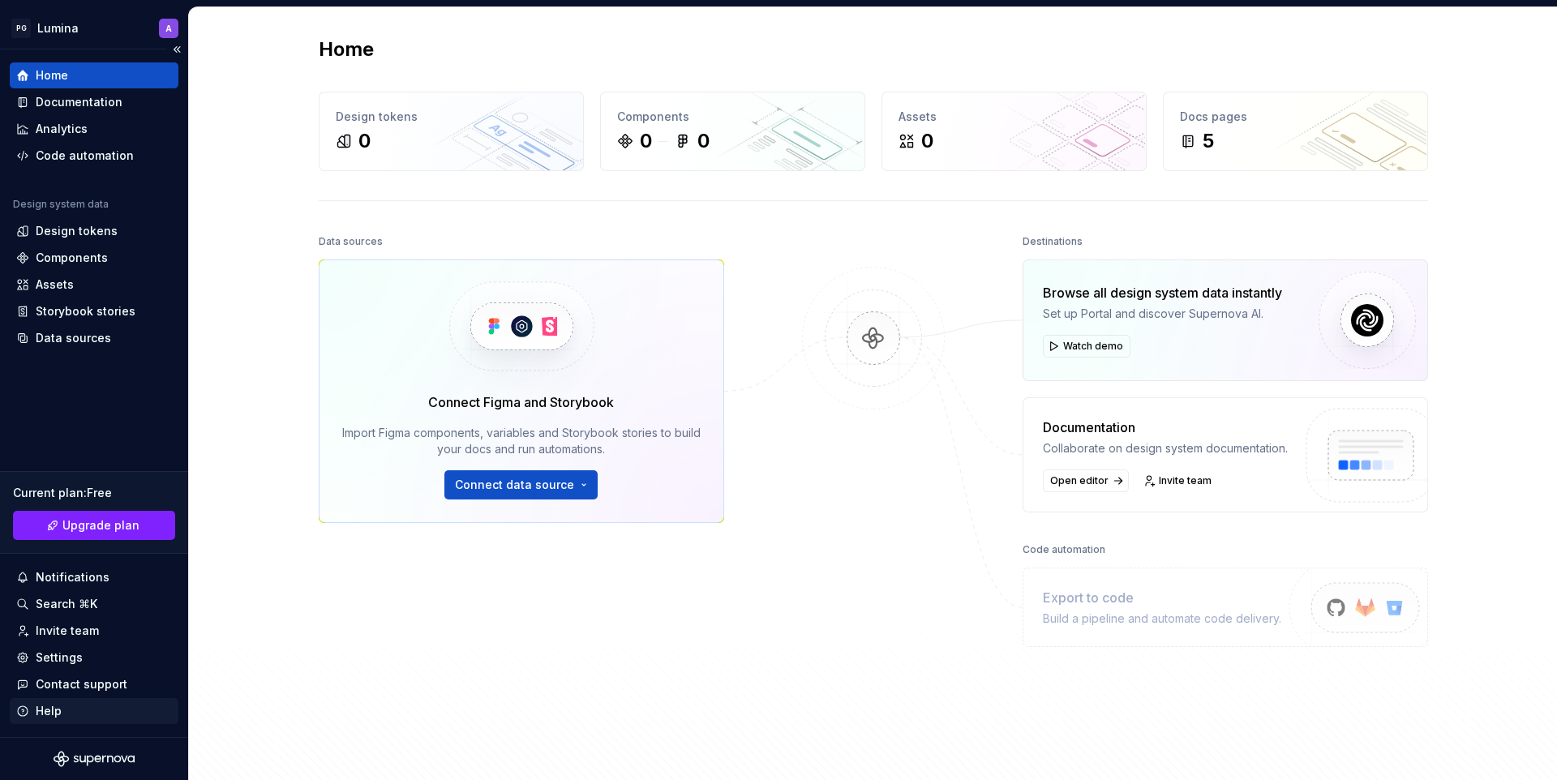
click at [49, 703] on div "Help" at bounding box center [49, 711] width 26 height 16
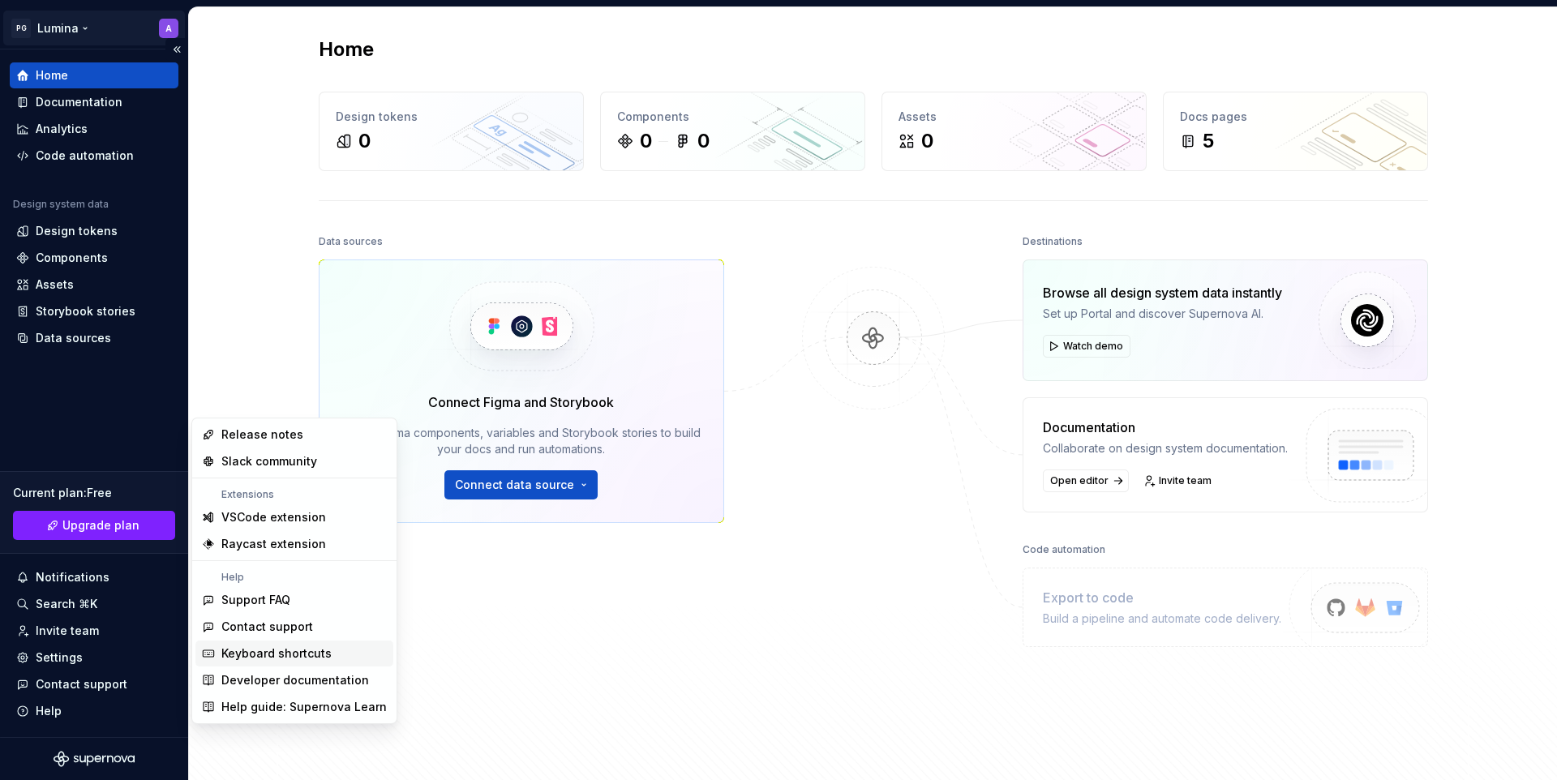
click at [81, 27] on html "PG Lumina A Home Documentation Analytics Code automation Design system data Des…" at bounding box center [778, 390] width 1557 height 780
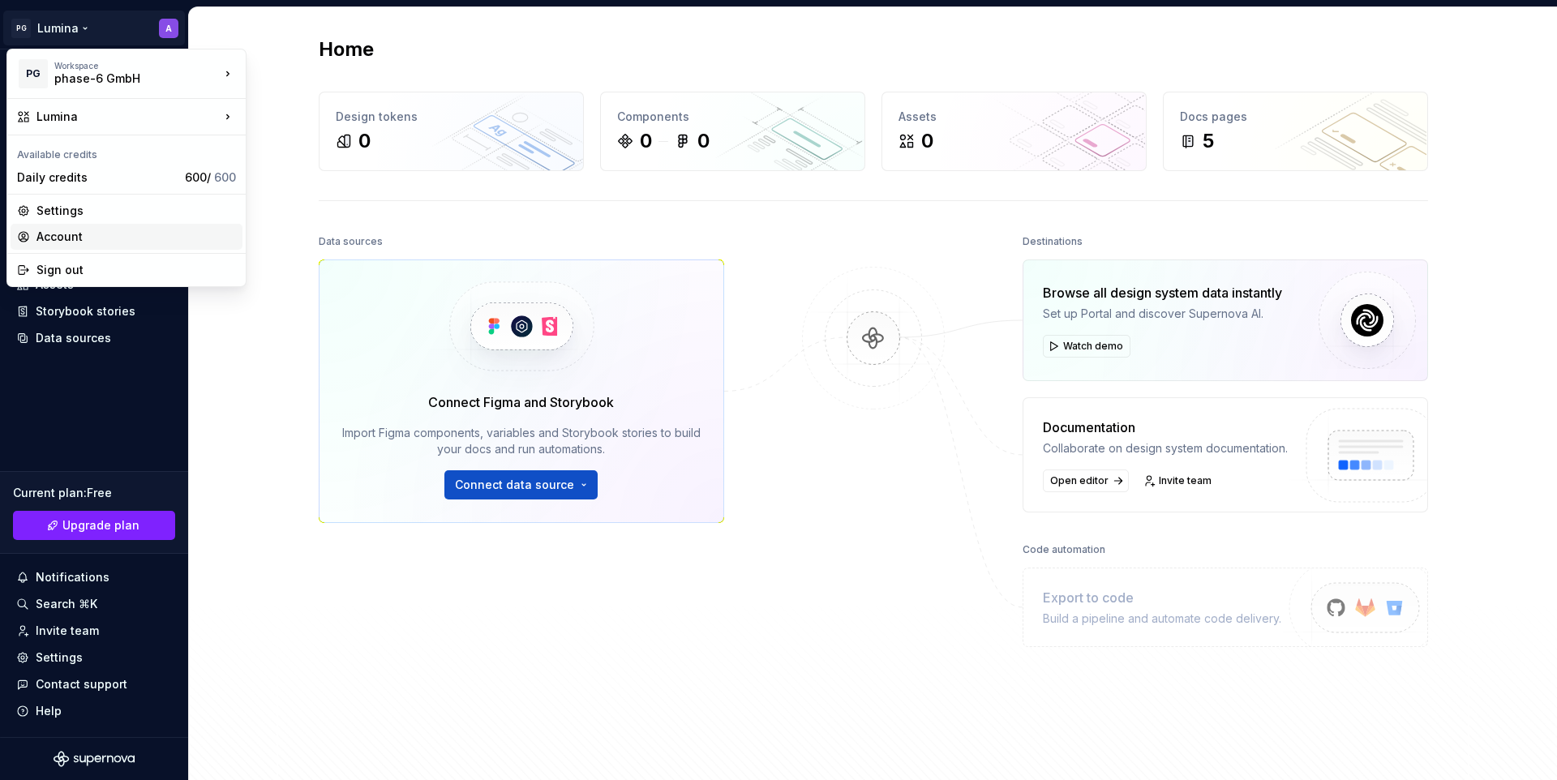
click at [67, 236] on div "Account" at bounding box center [137, 237] width 200 height 16
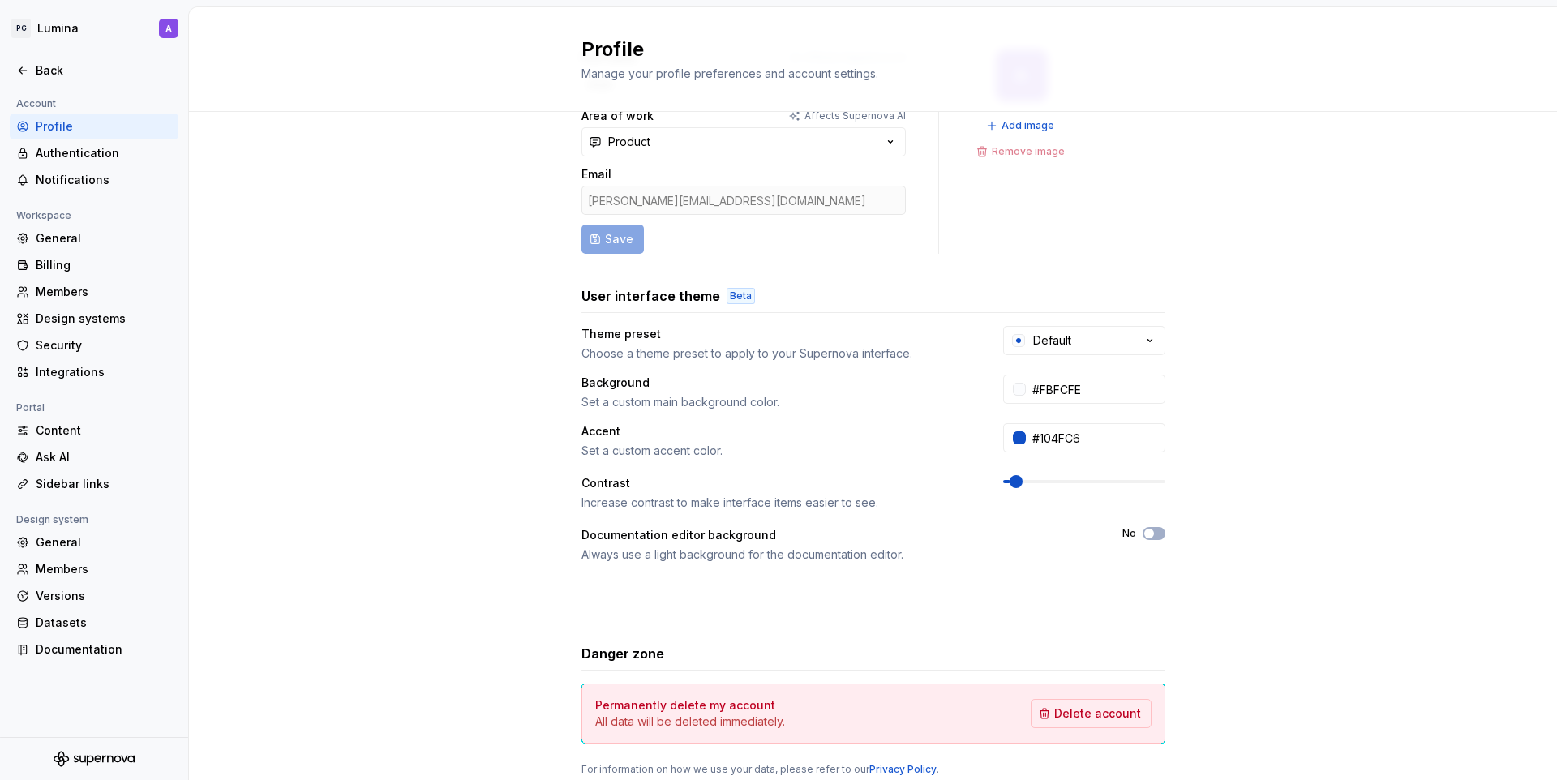
scroll to position [149, 0]
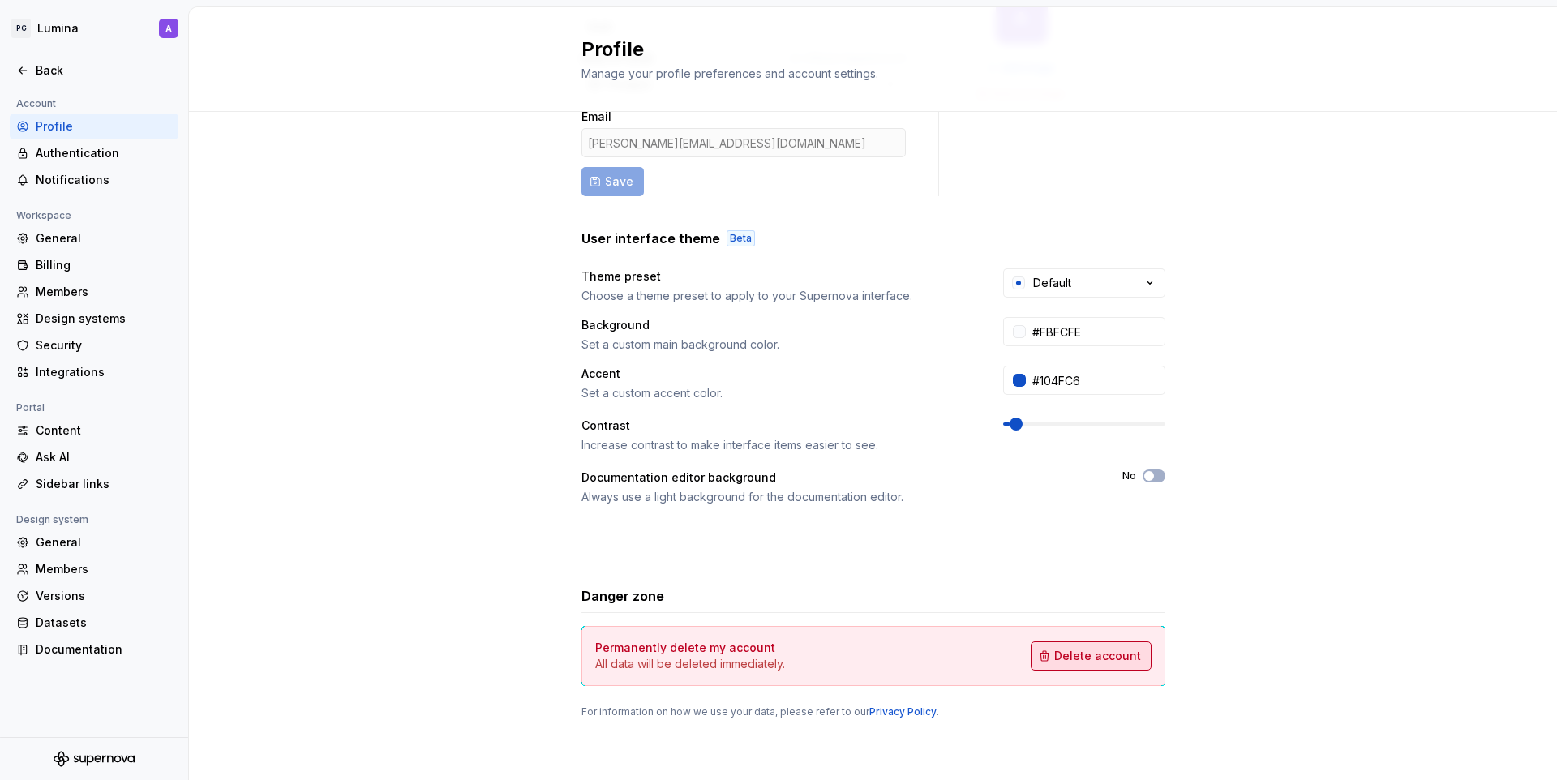
click at [1102, 651] on span "Delete account" at bounding box center [1098, 656] width 87 height 16
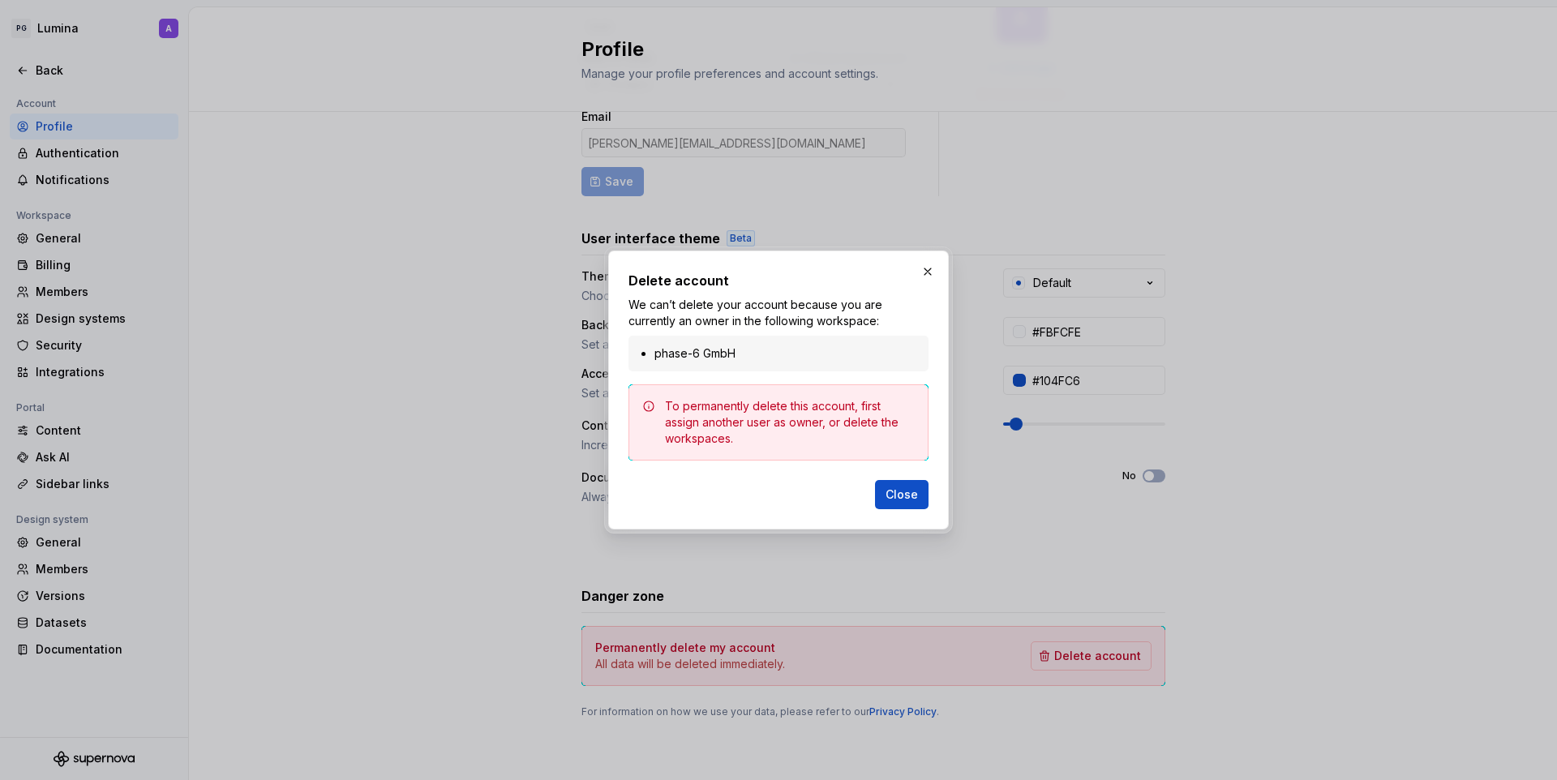
drag, startPoint x: 905, startPoint y: 496, endPoint x: 785, endPoint y: 490, distance: 120.2
click at [785, 490] on div "Close" at bounding box center [779, 492] width 300 height 36
click at [917, 272] on button "button" at bounding box center [928, 271] width 23 height 23
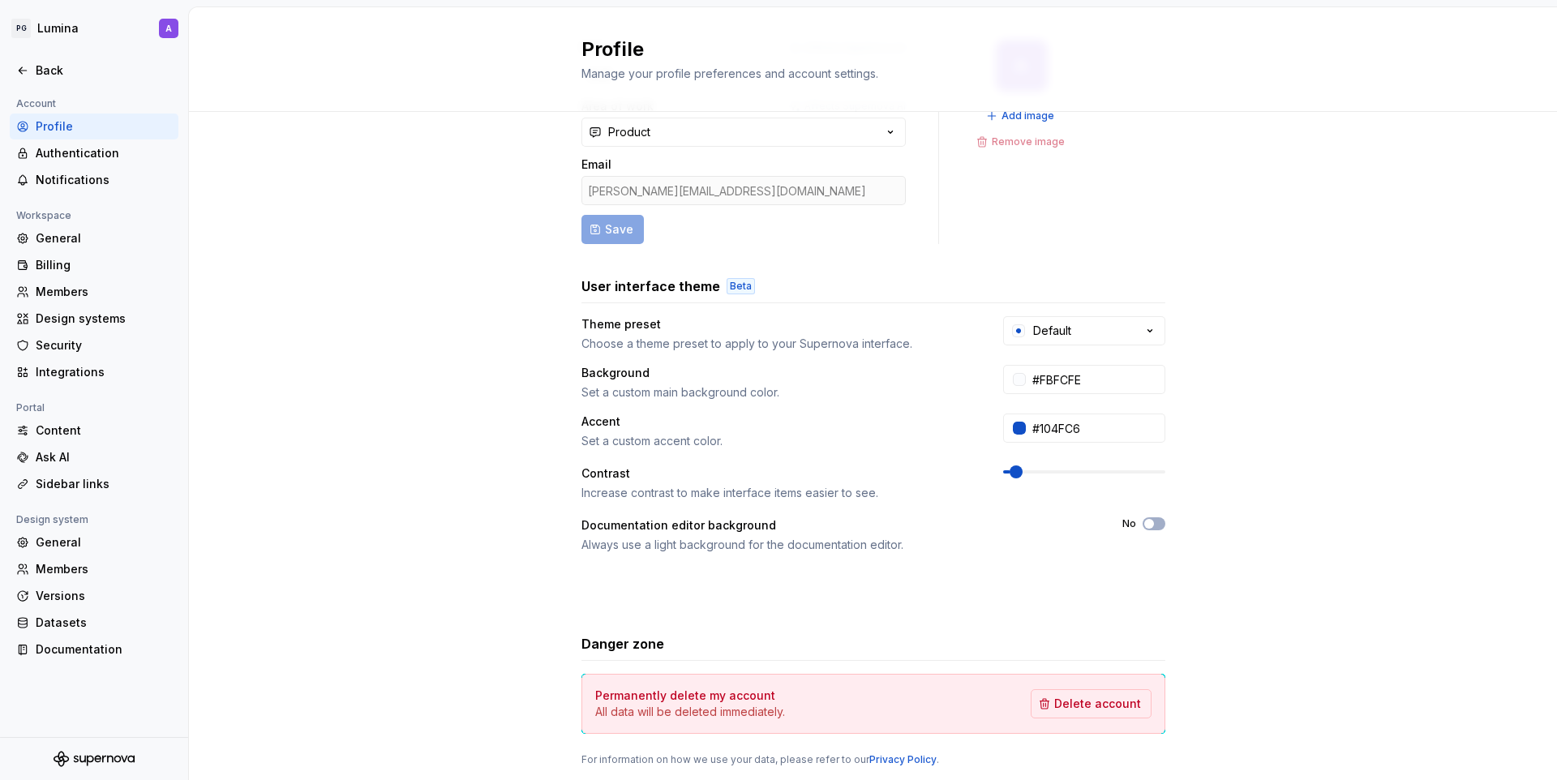
scroll to position [0, 0]
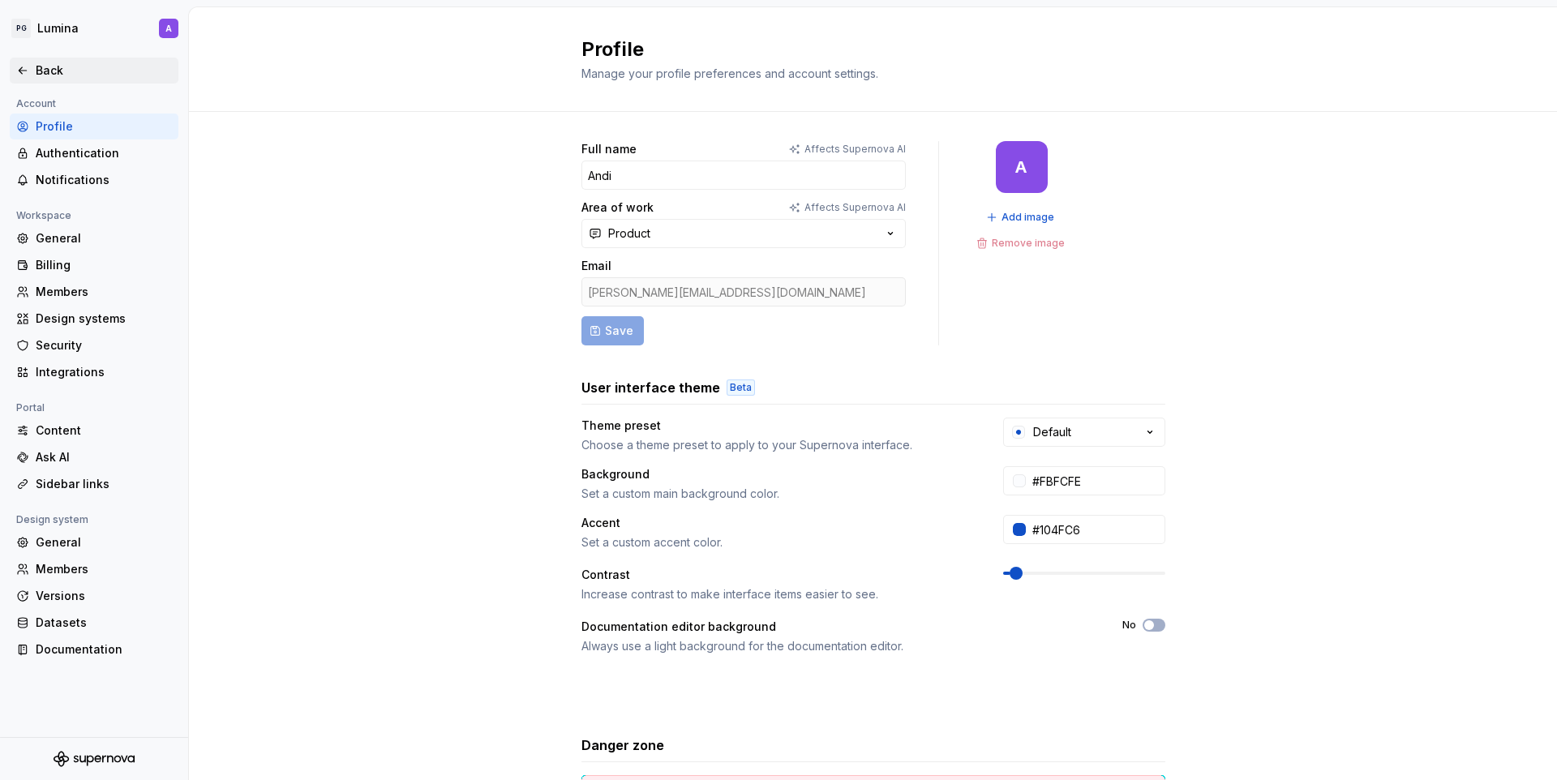
click at [49, 58] on div "Back" at bounding box center [94, 71] width 169 height 26
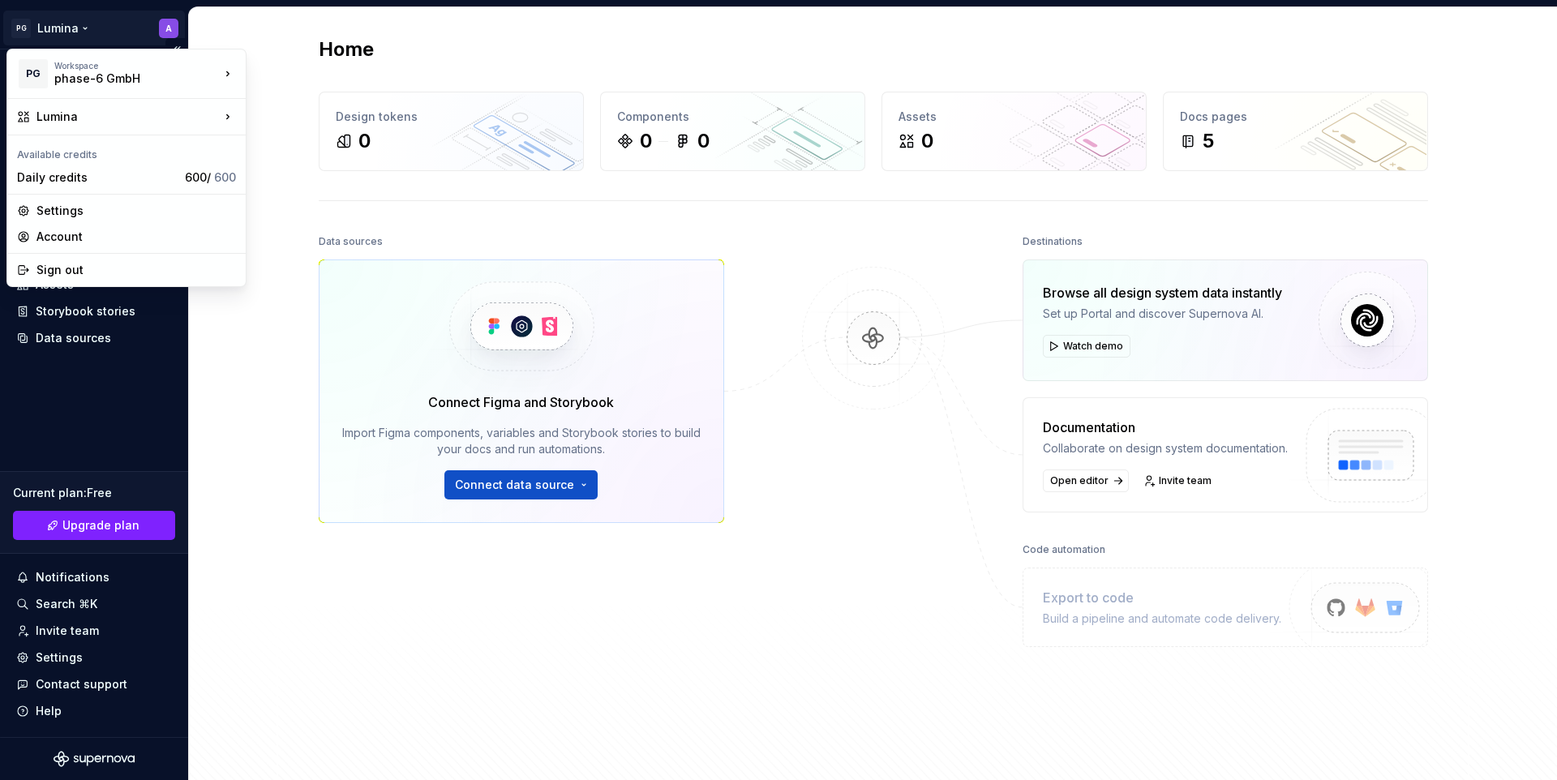
click at [85, 24] on html "PG Lumina A Home Documentation Analytics Code automation Design system data Des…" at bounding box center [778, 390] width 1557 height 780
click at [59, 206] on div "Settings" at bounding box center [137, 211] width 200 height 16
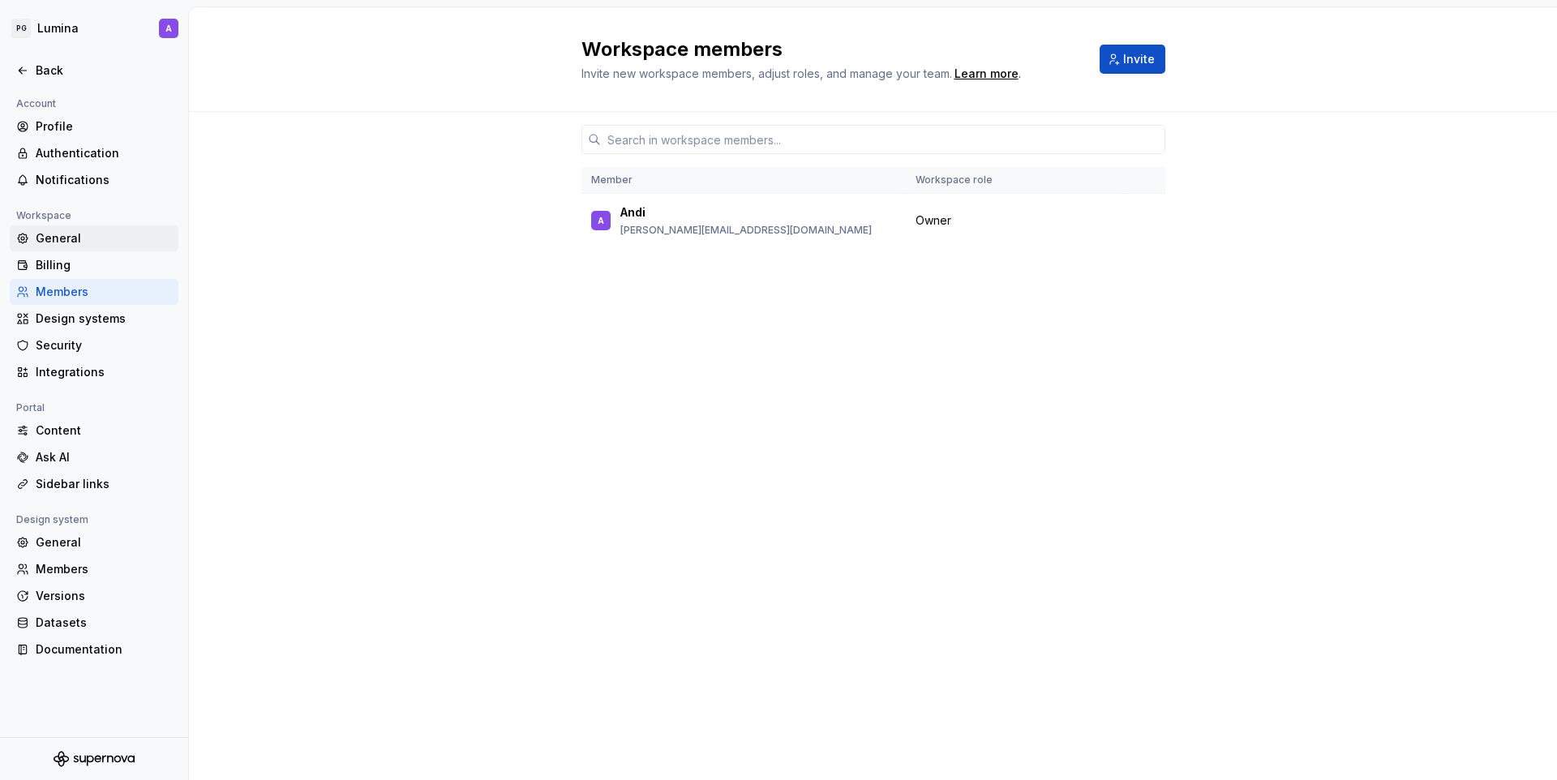
click at [59, 233] on div "General" at bounding box center [104, 238] width 136 height 16
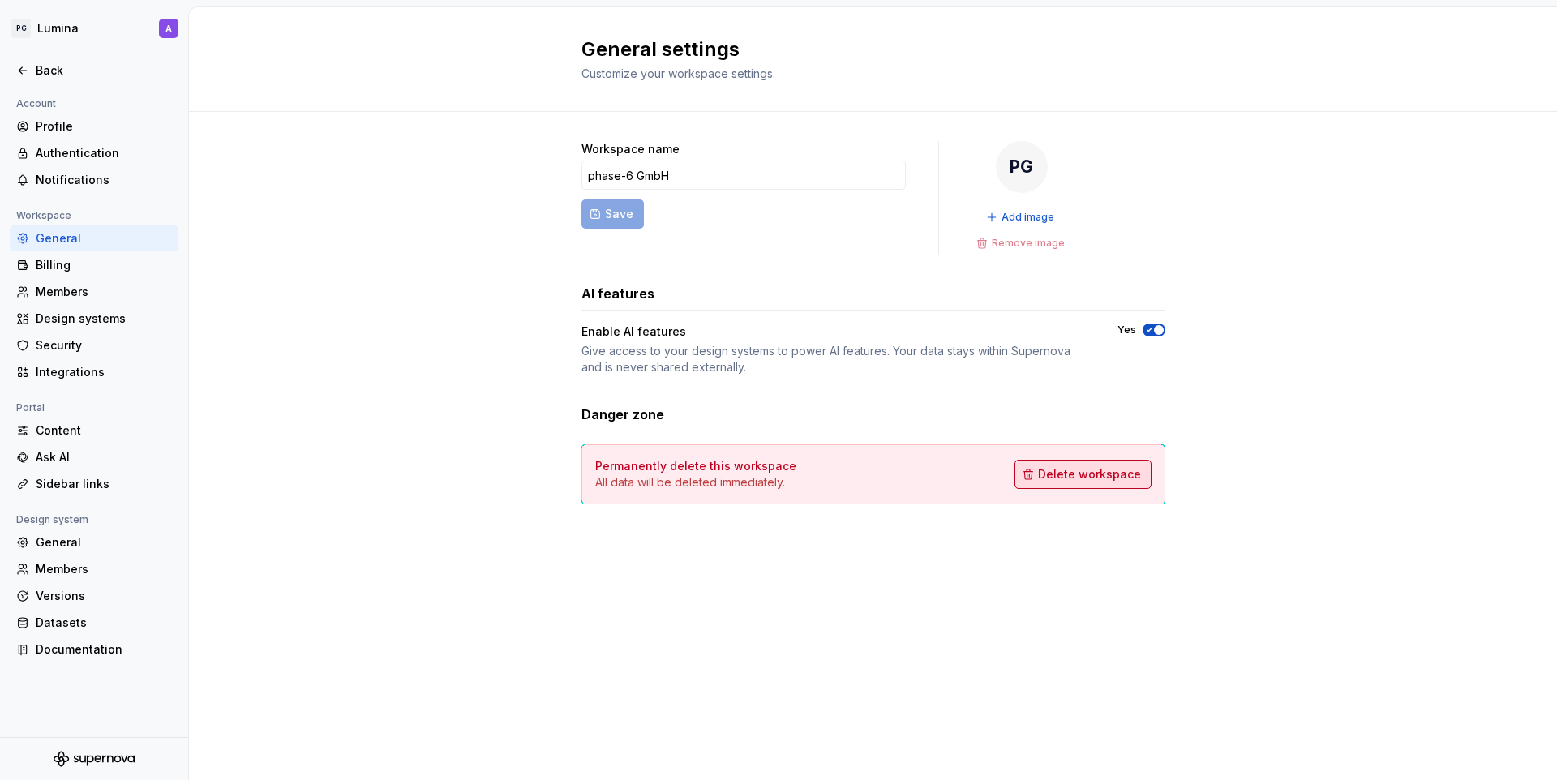
click at [1092, 470] on span "Delete workspace" at bounding box center [1089, 474] width 103 height 16
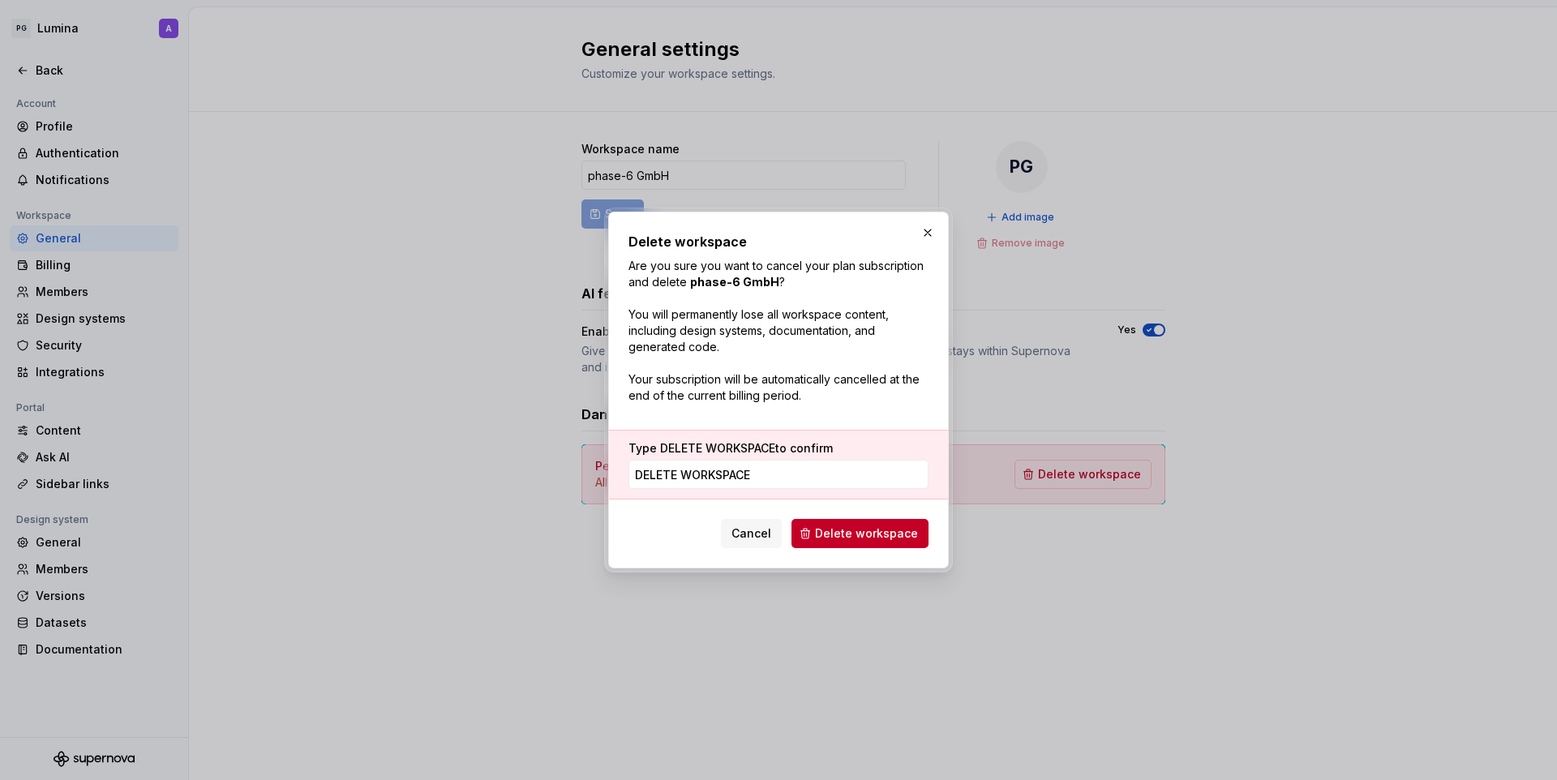
type input "DELETE WORKSPACE"
click at [821, 532] on span "Delete workspace" at bounding box center [866, 534] width 103 height 16
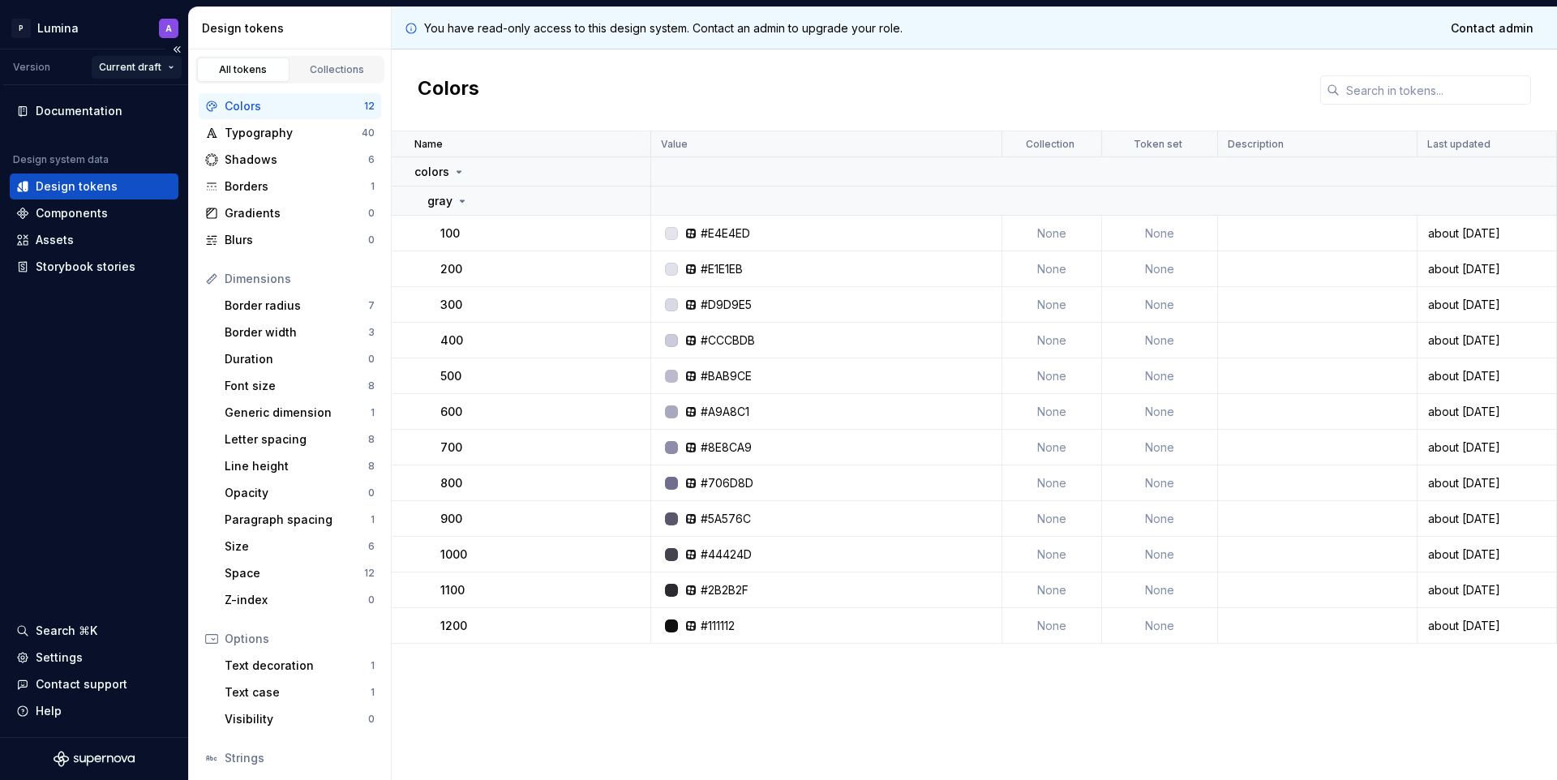
click at [139, 70] on html "P Lumina A Version Current draft Documentation Design system data Design tokens…" at bounding box center [778, 390] width 1557 height 780
click at [71, 651] on div "Settings" at bounding box center [59, 658] width 47 height 16
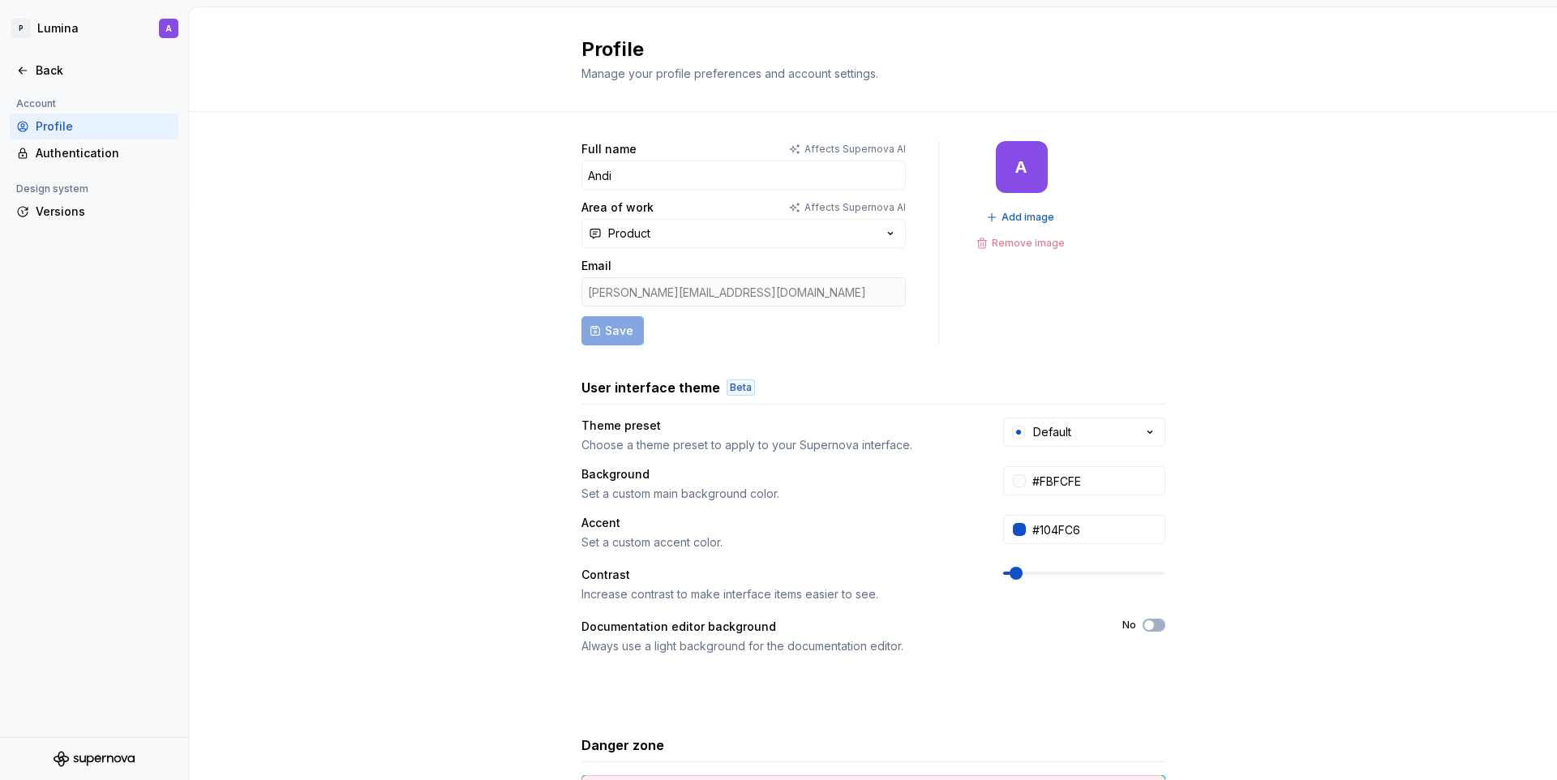
scroll to position [149, 0]
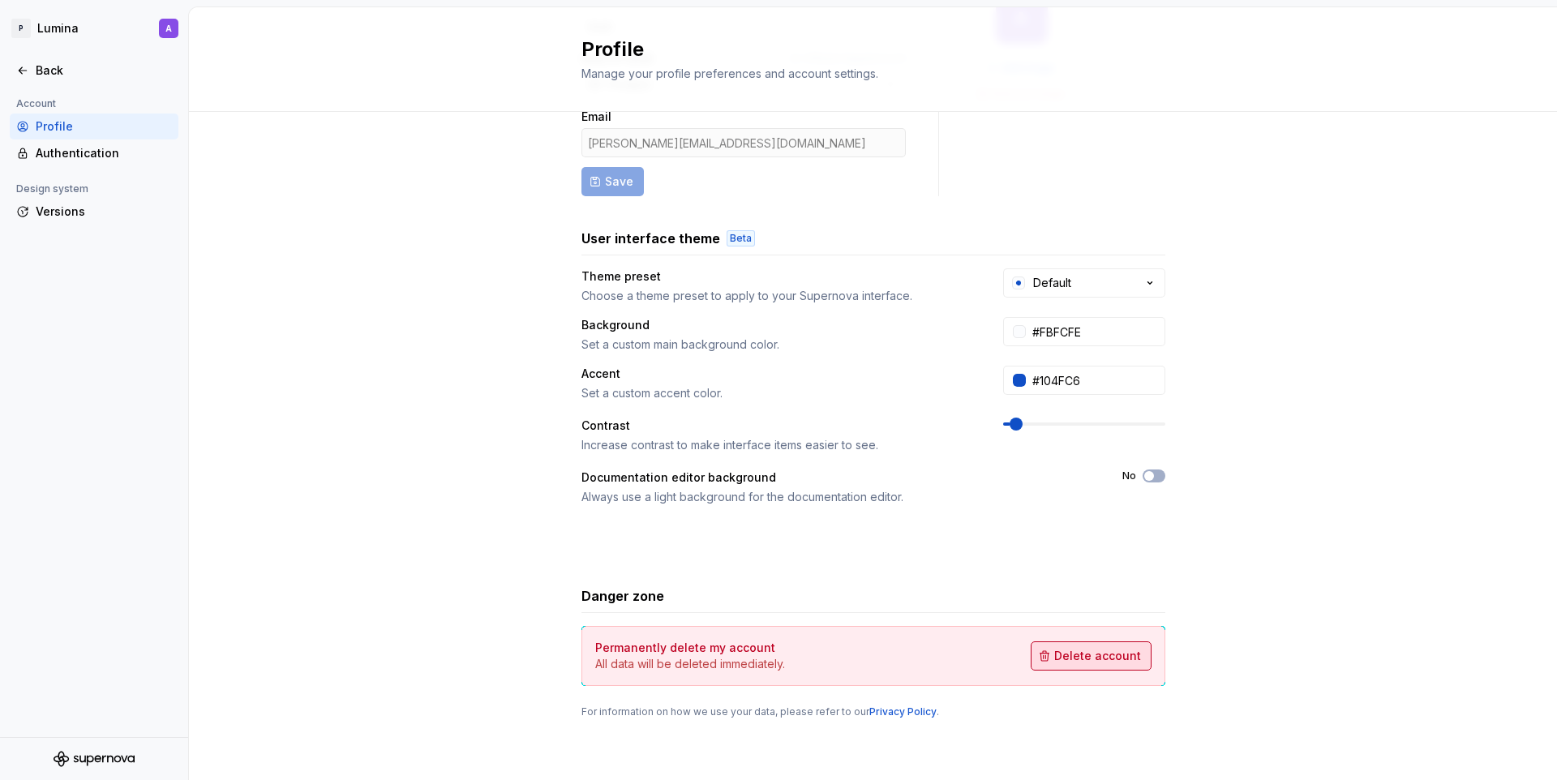
click at [1111, 655] on span "Delete account" at bounding box center [1098, 656] width 87 height 16
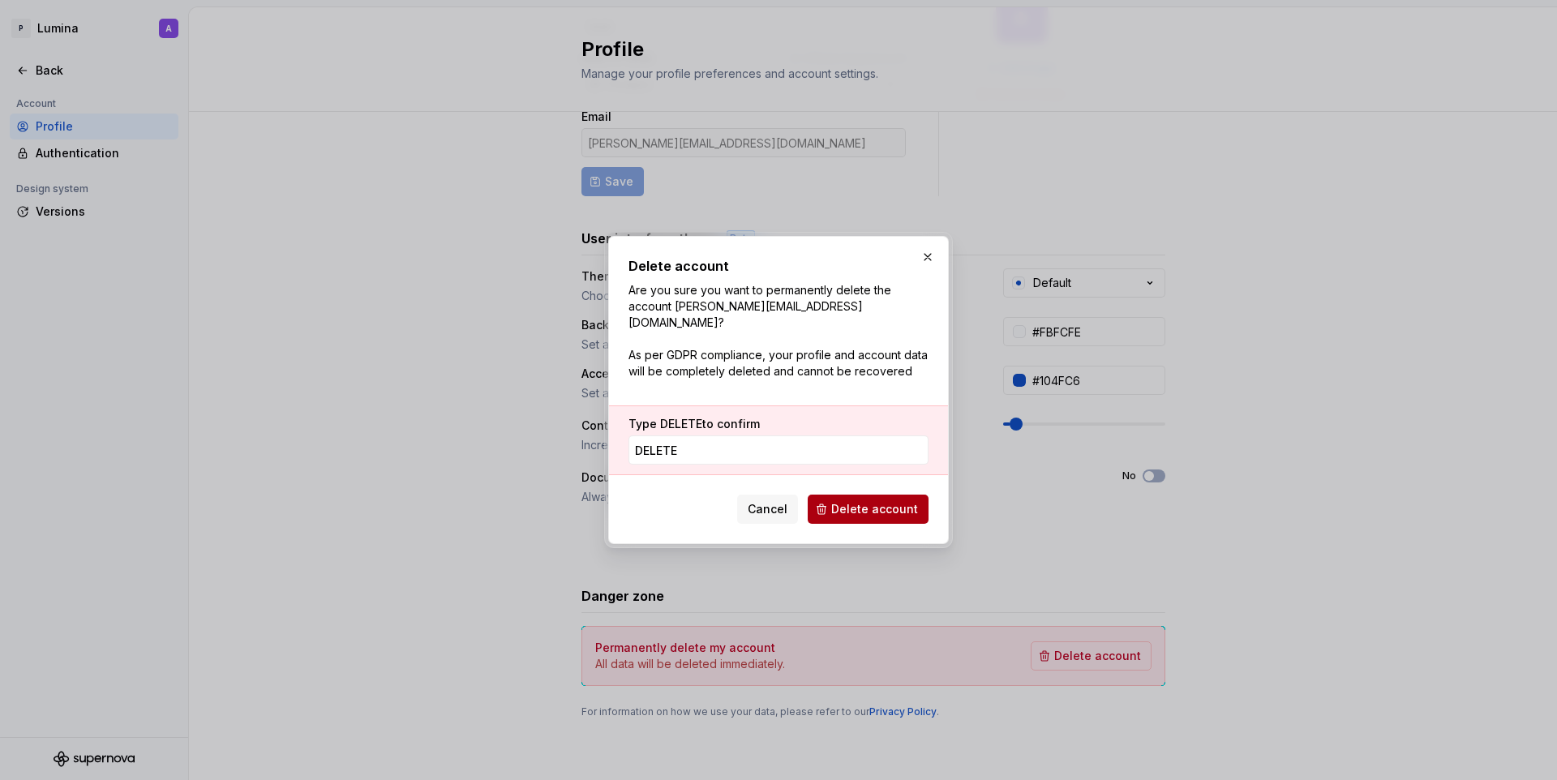
type input "DELETE"
click at [894, 502] on span "Delete account" at bounding box center [874, 509] width 87 height 16
